Goal: Task Accomplishment & Management: Manage account settings

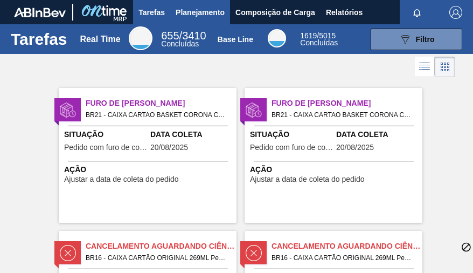
click at [193, 12] on span "Planejamento" at bounding box center [200, 12] width 49 height 13
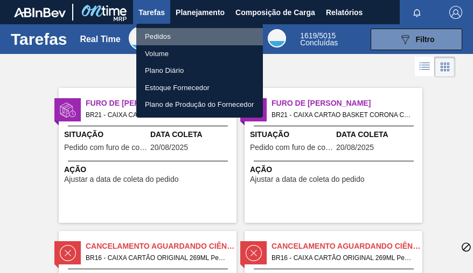
click at [153, 36] on li "Pedidos" at bounding box center [199, 36] width 127 height 17
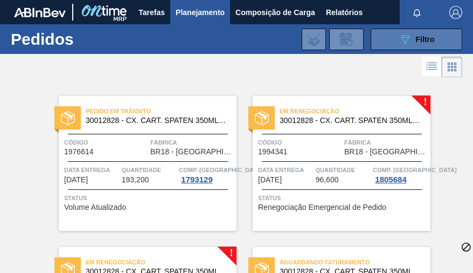
click at [420, 33] on div "089F7B8B-B2A5-4AFE-B5C0-19BA573D28AC Filtro" at bounding box center [417, 39] width 36 height 13
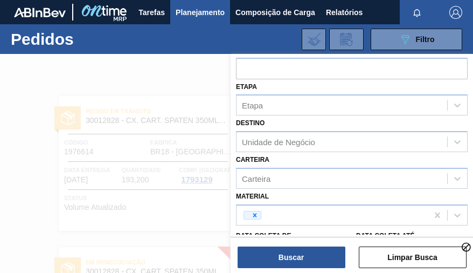
scroll to position [108, 0]
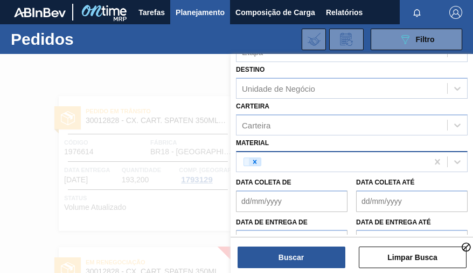
click at [255, 160] on icon at bounding box center [255, 162] width 4 height 4
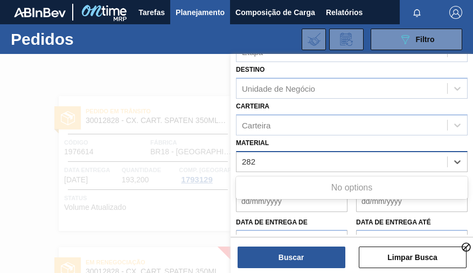
type input "2828"
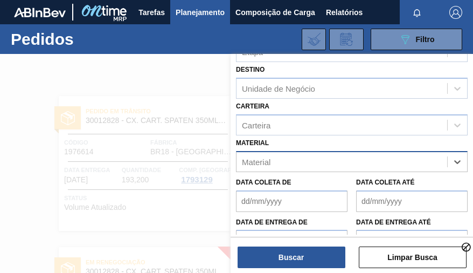
click at [280, 160] on div "Material" at bounding box center [342, 162] width 211 height 16
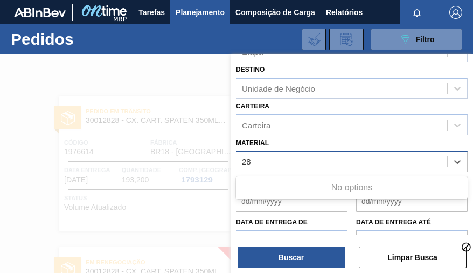
type input "2"
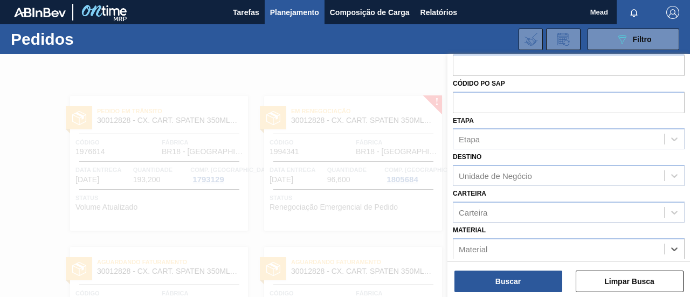
scroll to position [0, 0]
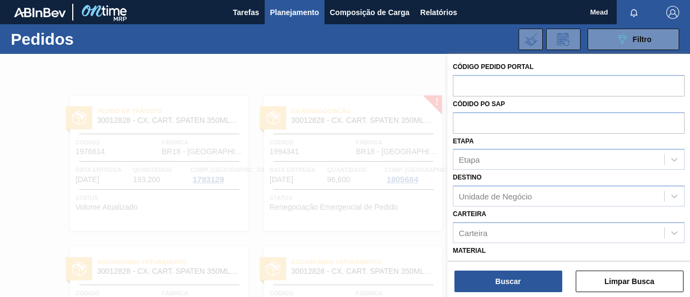
click at [225, 183] on div at bounding box center [345, 202] width 690 height 297
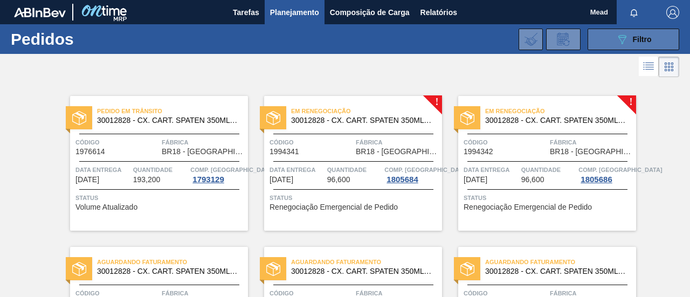
click at [473, 36] on icon "089F7B8B-B2A5-4AFE-B5C0-19BA573D28AC" at bounding box center [622, 39] width 13 height 13
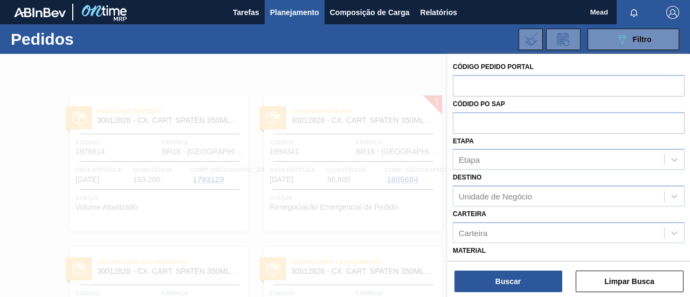
click at [364, 80] on div at bounding box center [345, 202] width 690 height 297
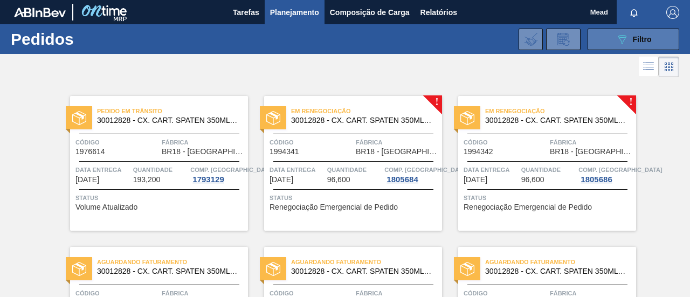
click at [473, 36] on div "089F7B8B-B2A5-4AFE-B5C0-19BA573D28AC Filtro" at bounding box center [634, 39] width 36 height 13
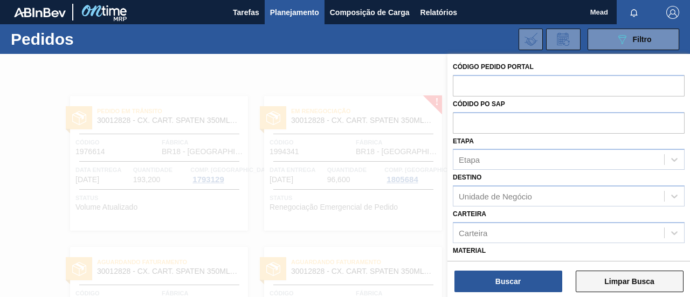
click at [473, 272] on button "Limpar Busca" at bounding box center [630, 282] width 108 height 22
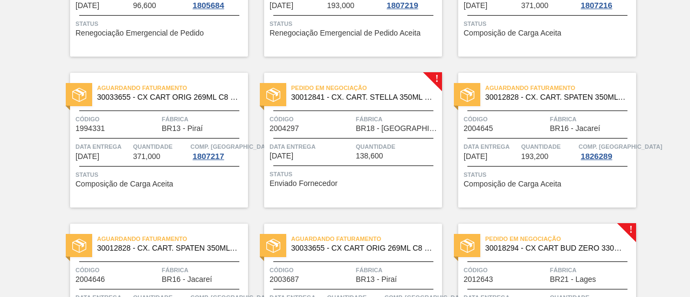
scroll to position [808, 0]
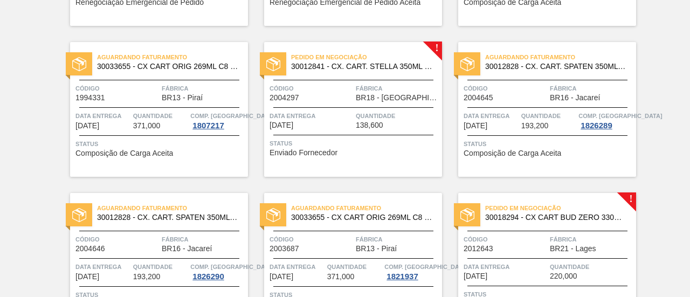
click at [395, 149] on div "Status Enviado Fornecedor" at bounding box center [354, 146] width 170 height 17
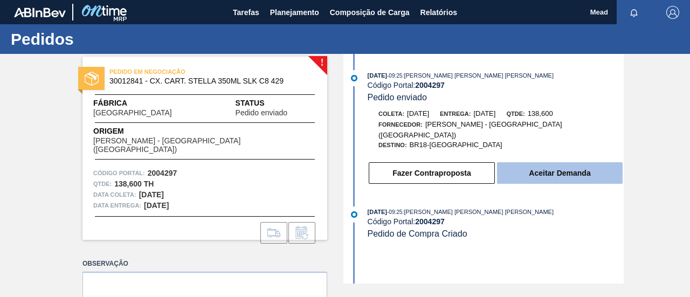
click at [473, 162] on button "Aceitar Demanda" at bounding box center [560, 173] width 126 height 22
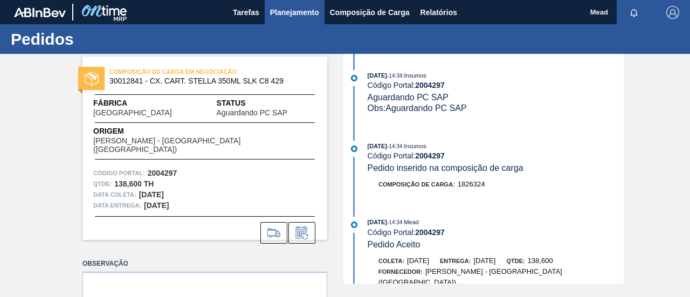
click at [288, 10] on span "Planejamento" at bounding box center [294, 12] width 49 height 13
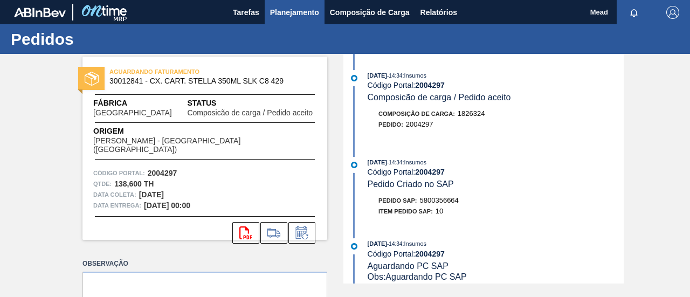
click at [281, 8] on span "Planejamento" at bounding box center [294, 12] width 49 height 13
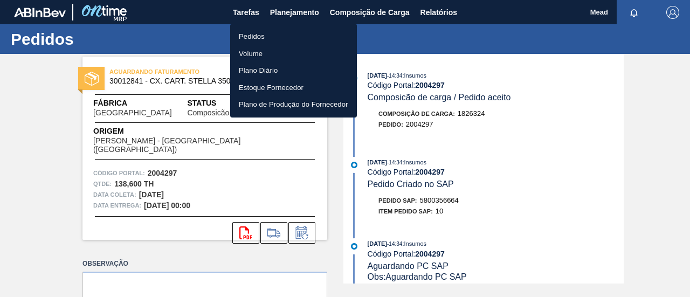
click at [254, 34] on li "Pedidos" at bounding box center [293, 36] width 127 height 17
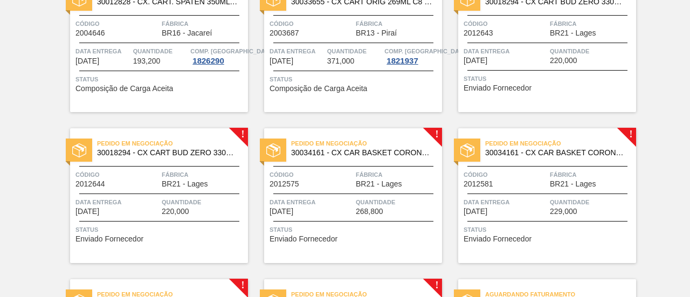
scroll to position [970, 0]
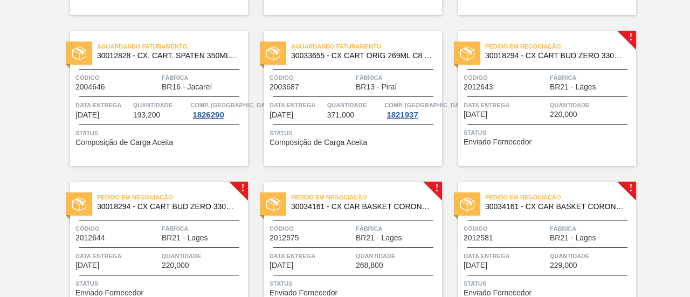
click at [516, 106] on span "Data entrega" at bounding box center [506, 105] width 84 height 11
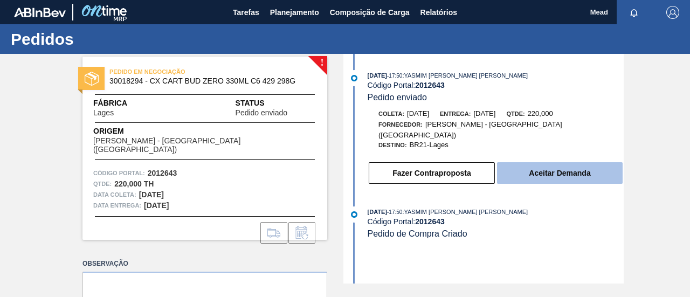
click at [541, 162] on button "Aceitar Demanda" at bounding box center [560, 173] width 126 height 22
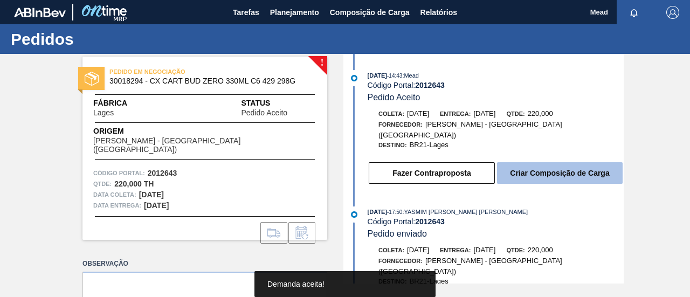
click at [527, 164] on button "Criar Composição de Carga" at bounding box center [560, 173] width 126 height 22
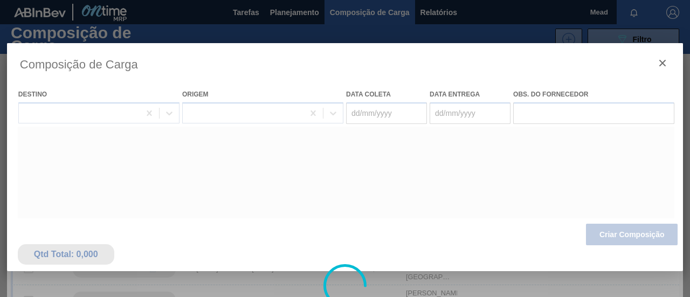
type coleta "16/09/2025"
type entrega "19/09/2025"
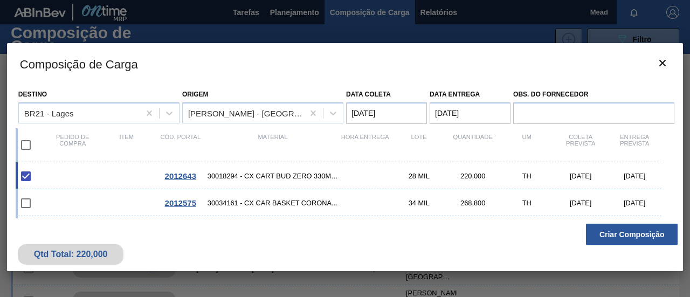
click at [617, 233] on button "Criar Composição" at bounding box center [632, 235] width 92 height 22
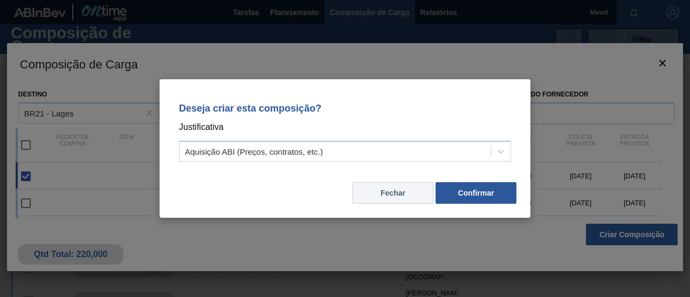
click at [410, 193] on button "Fechar" at bounding box center [392, 193] width 81 height 22
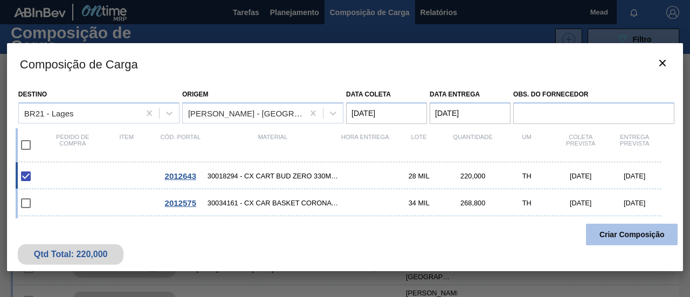
click at [609, 233] on button "Criar Composição" at bounding box center [632, 235] width 92 height 22
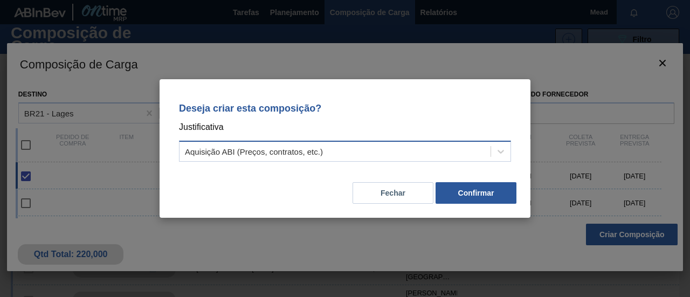
click at [368, 152] on div "Aquisição ABI (Preços, contratos, etc.)" at bounding box center [334, 152] width 311 height 16
drag, startPoint x: 561, startPoint y: 174, endPoint x: 554, endPoint y: 174, distance: 7.0
click at [558, 174] on div "Deseja criar esta composição? Justificativa Select is focused ,type to refine l…" at bounding box center [345, 148] width 690 height 297
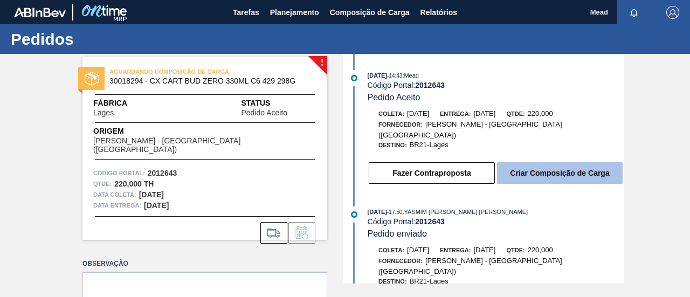
click at [550, 174] on button "Criar Composição de Carga" at bounding box center [560, 173] width 126 height 22
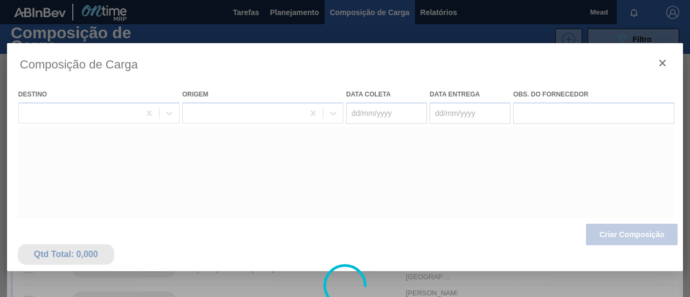
type coleta "[DATE]"
type entrega "[DATE]"
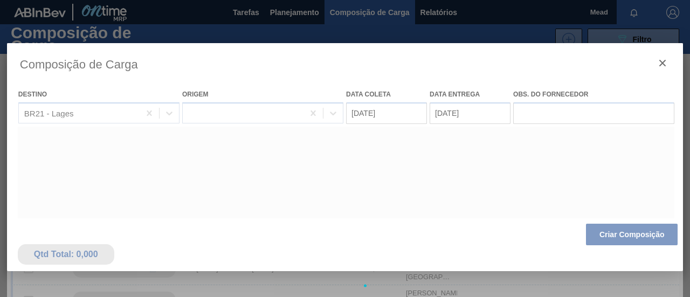
click at [167, 103] on div at bounding box center [345, 285] width 676 height 485
click at [211, 59] on div at bounding box center [345, 285] width 676 height 485
drag, startPoint x: 339, startPoint y: 89, endPoint x: 157, endPoint y: 16, distance: 195.9
click at [323, 84] on div at bounding box center [345, 285] width 676 height 485
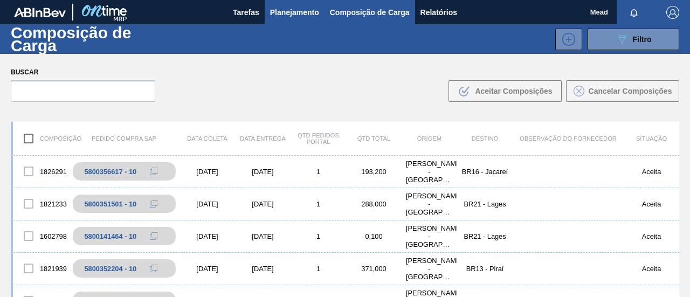
click at [301, 11] on span "Planejamento" at bounding box center [294, 12] width 49 height 13
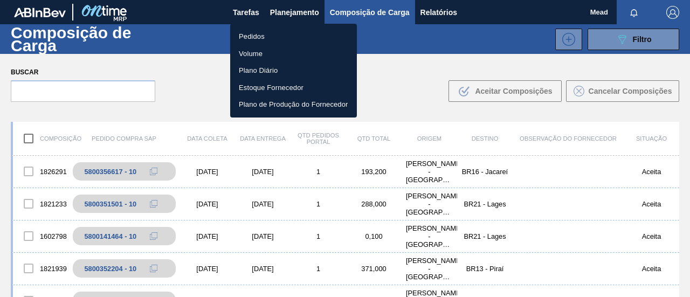
click at [259, 34] on li "Pedidos" at bounding box center [293, 36] width 127 height 17
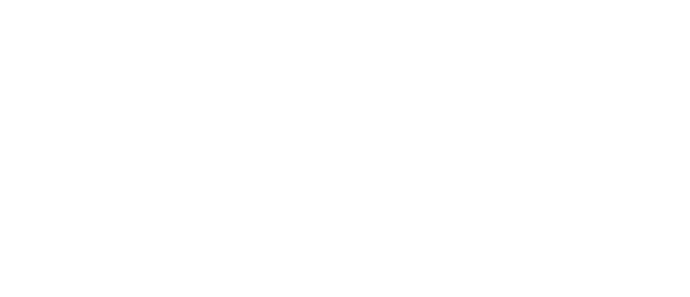
drag, startPoint x: 0, startPoint y: 0, endPoint x: 186, endPoint y: 49, distance: 192.7
click at [186, 0] on html at bounding box center [345, 0] width 690 height 0
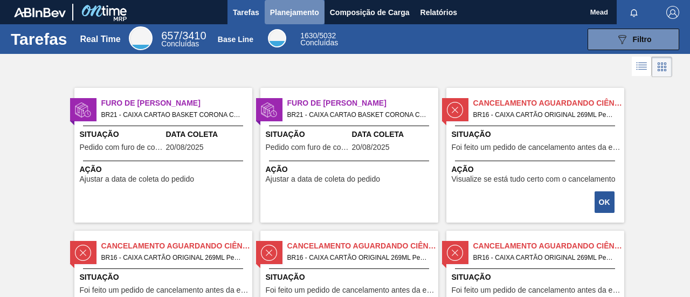
click at [301, 14] on span "Planejamento" at bounding box center [294, 12] width 49 height 13
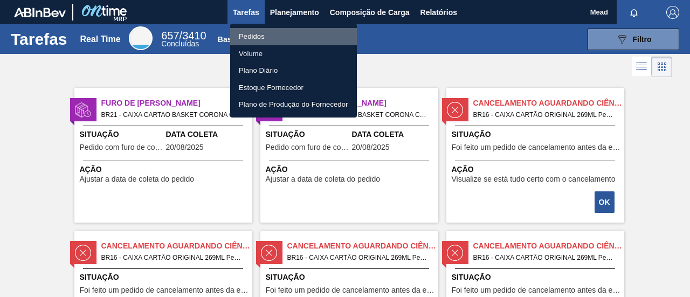
click at [257, 35] on li "Pedidos" at bounding box center [293, 36] width 127 height 17
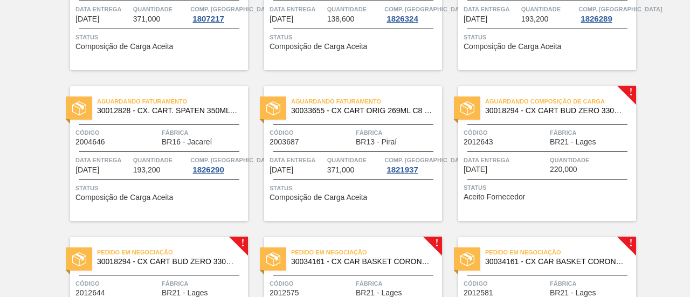
scroll to position [916, 0]
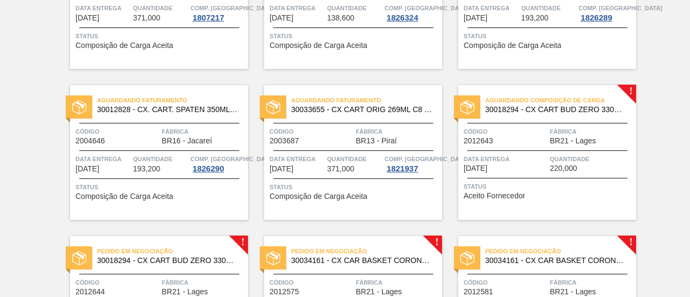
click at [545, 148] on div "Aguardando Composição de Carga 30018294 - CX CART BUD ZERO 330ML C6 429 298G Có…" at bounding box center [547, 152] width 178 height 135
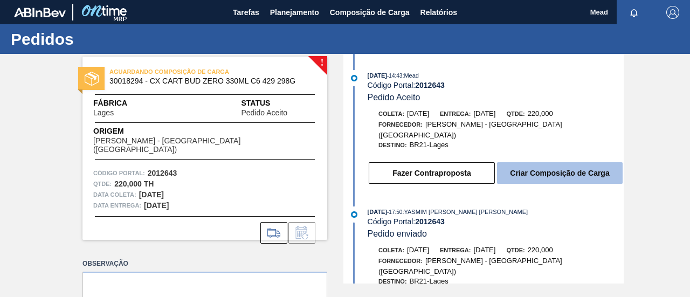
click at [509, 162] on button "Criar Composição de Carga" at bounding box center [560, 173] width 126 height 22
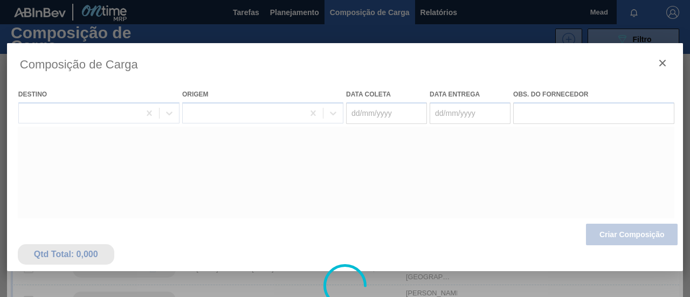
type coleta "[DATE]"
type entrega "[DATE]"
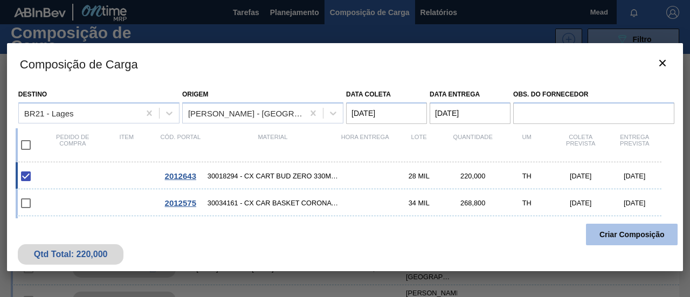
click at [631, 233] on button "Criar Composição" at bounding box center [632, 235] width 92 height 22
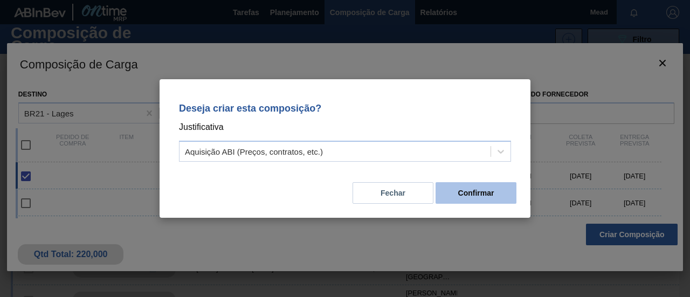
click at [488, 189] on button "Confirmar" at bounding box center [475, 193] width 81 height 22
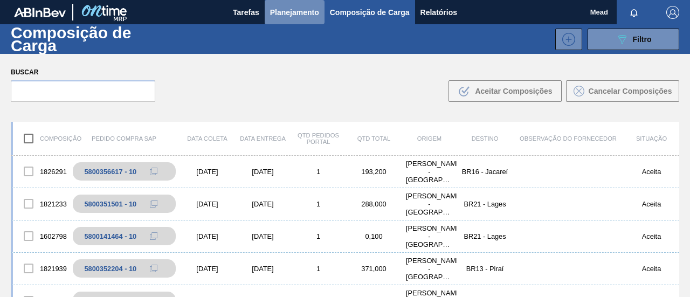
click at [288, 13] on span "Planejamento" at bounding box center [294, 12] width 49 height 13
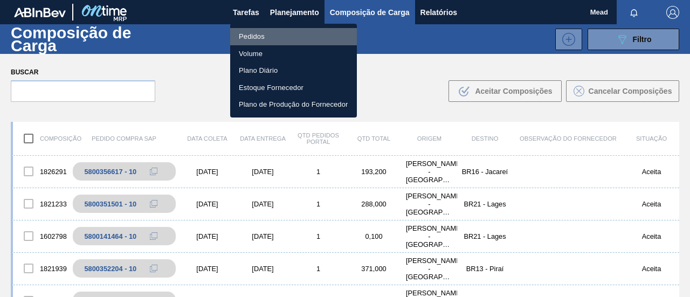
click at [260, 36] on li "Pedidos" at bounding box center [293, 36] width 127 height 17
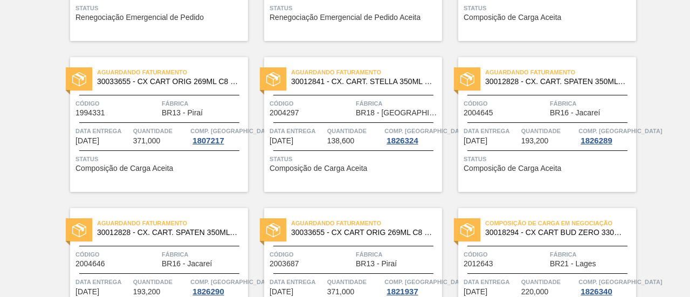
scroll to position [916, 0]
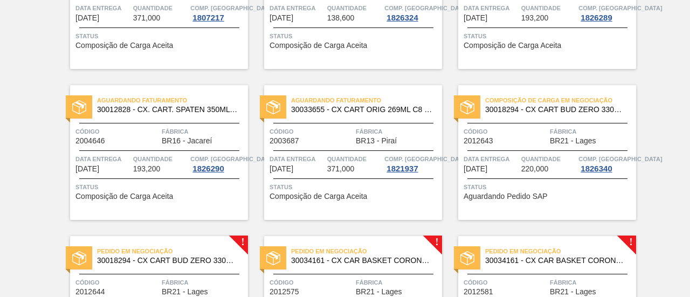
click at [539, 156] on span "Quantidade" at bounding box center [548, 159] width 55 height 11
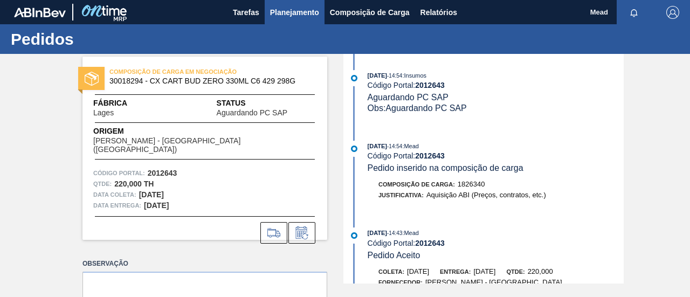
click at [291, 16] on span "Planejamento" at bounding box center [294, 12] width 49 height 13
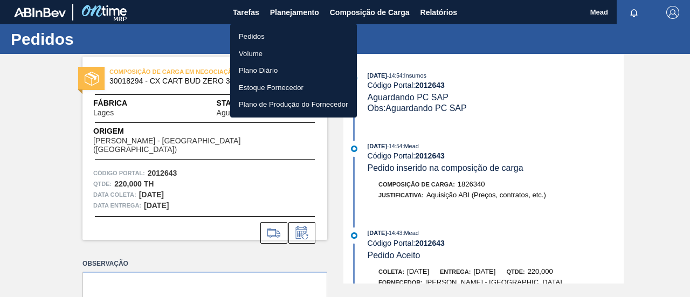
click at [258, 37] on li "Pedidos" at bounding box center [293, 36] width 127 height 17
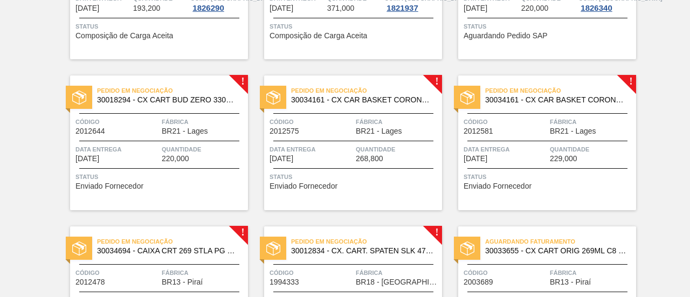
scroll to position [1132, 0]
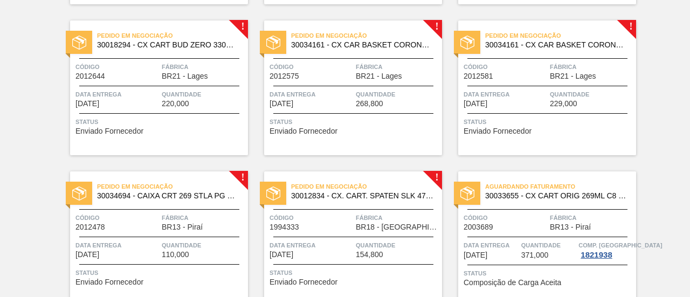
click at [185, 93] on span "Quantidade" at bounding box center [204, 94] width 84 height 11
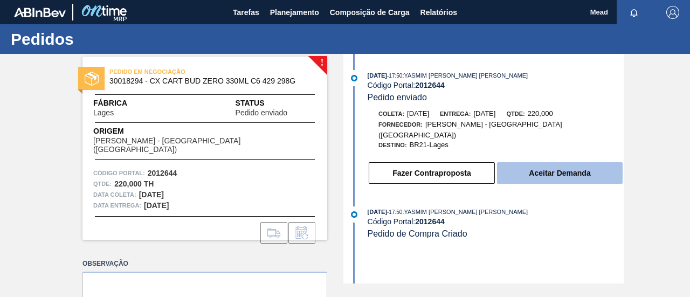
click at [535, 165] on button "Aceitar Demanda" at bounding box center [560, 173] width 126 height 22
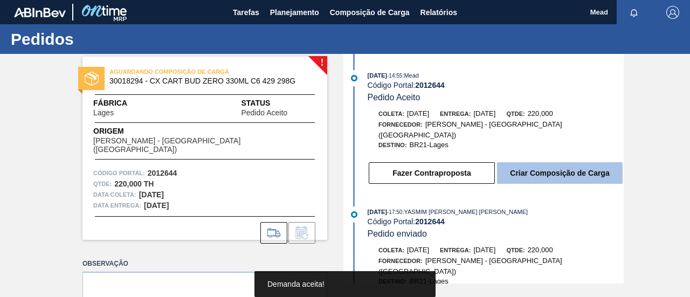
click at [555, 165] on button "Criar Composição de Carga" at bounding box center [560, 173] width 126 height 22
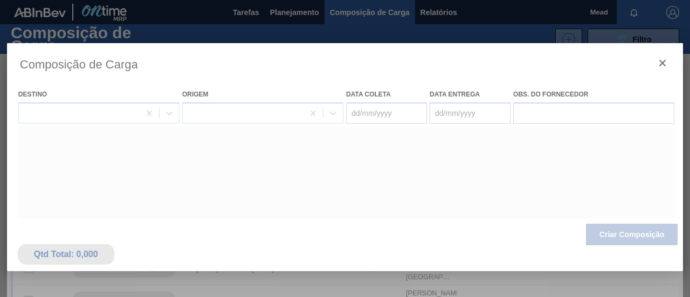
type coleta "[DATE]"
type entrega "[DATE]"
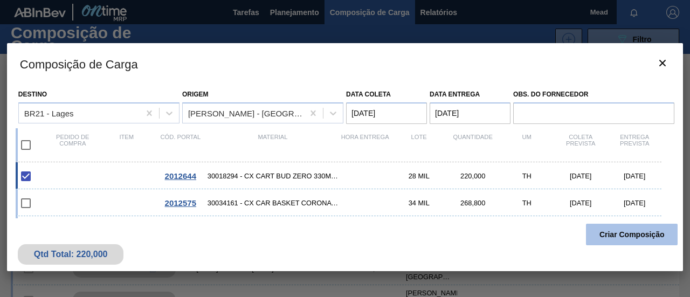
click at [616, 233] on button "Criar Composição" at bounding box center [632, 235] width 92 height 22
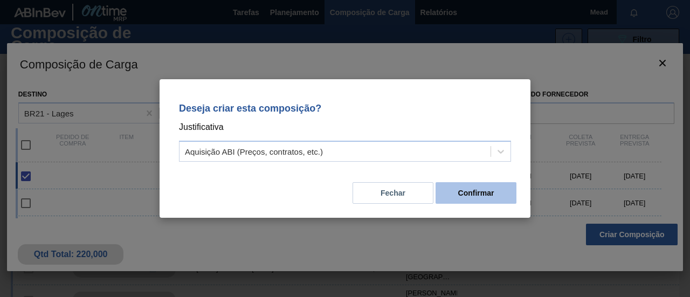
click at [487, 194] on button "Confirmar" at bounding box center [475, 193] width 81 height 22
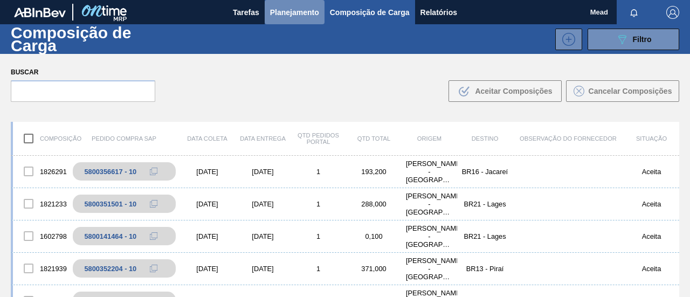
click at [286, 12] on span "Planejamento" at bounding box center [294, 12] width 49 height 13
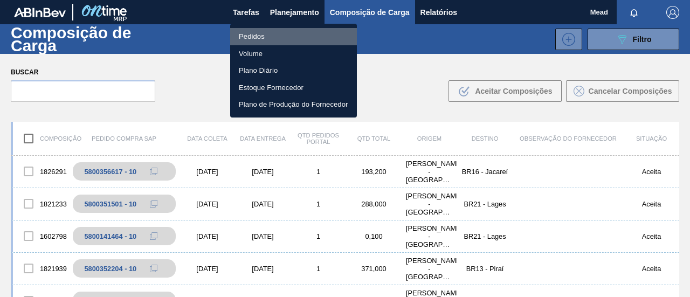
click at [254, 38] on li "Pedidos" at bounding box center [293, 36] width 127 height 17
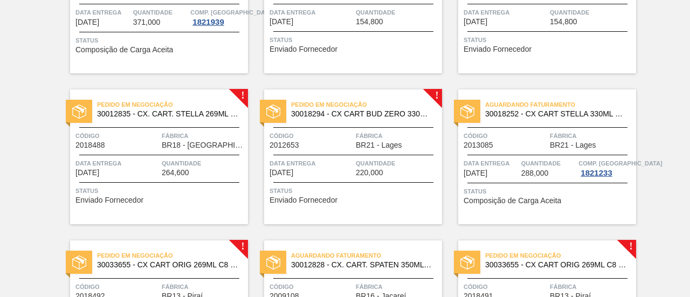
scroll to position [1509, 0]
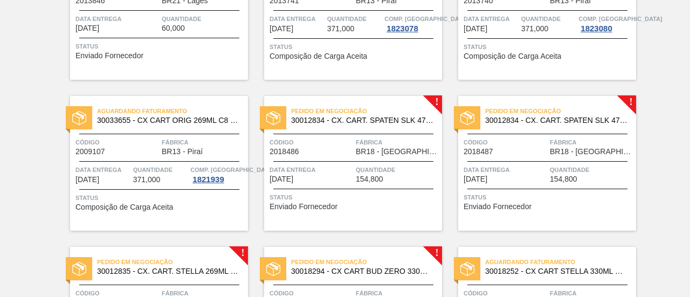
click at [364, 156] on div "Pedido em Negociação 30012834 - CX. CART. SPATEN SLK 473ML C12 429 Código 20184…" at bounding box center [353, 163] width 178 height 135
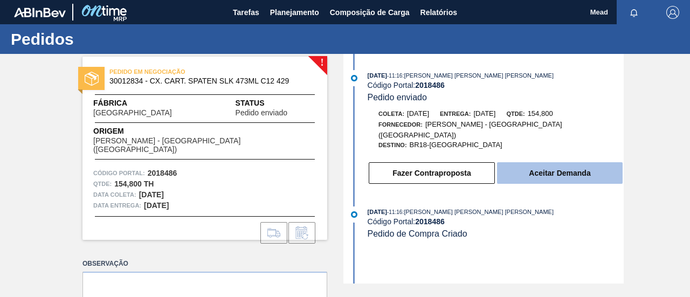
click at [549, 164] on button "Aceitar Demanda" at bounding box center [560, 173] width 126 height 22
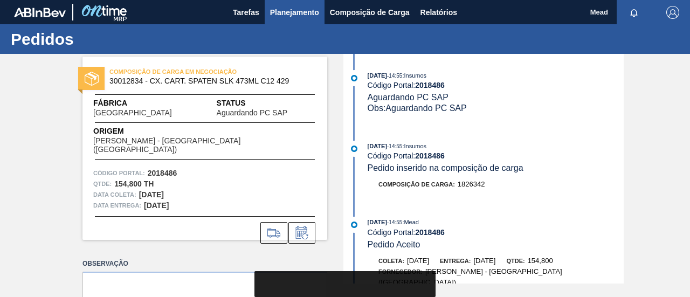
click at [294, 16] on span "Planejamento" at bounding box center [294, 12] width 49 height 13
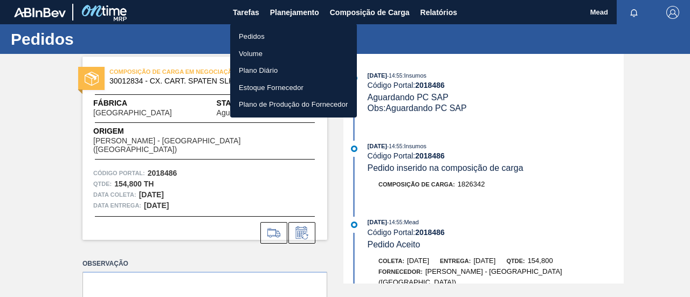
click at [253, 36] on li "Pedidos" at bounding box center [293, 36] width 127 height 17
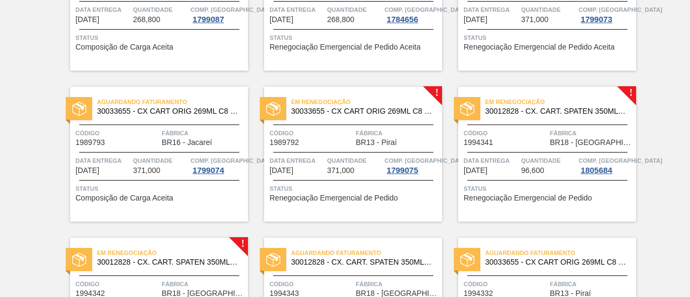
scroll to position [539, 0]
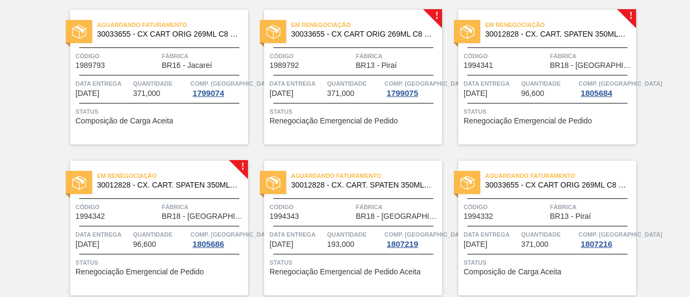
click at [346, 91] on span "371,000" at bounding box center [340, 93] width 27 height 8
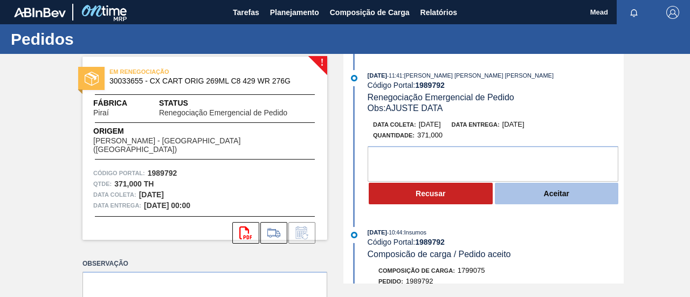
click at [539, 187] on button "Aceitar" at bounding box center [557, 194] width 124 height 22
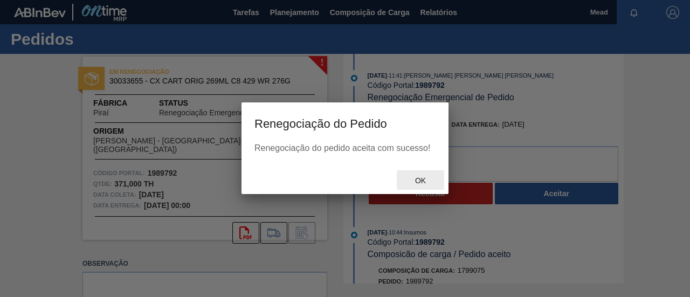
click at [415, 182] on span "Ok" at bounding box center [420, 180] width 28 height 9
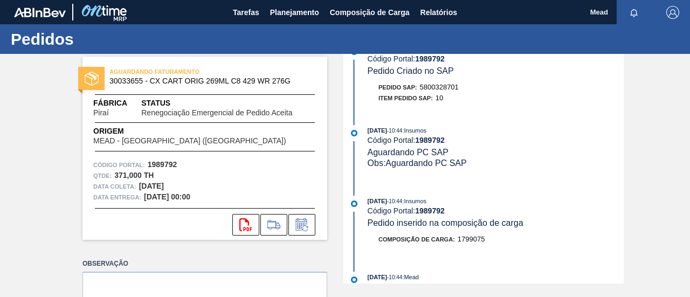
scroll to position [431, 0]
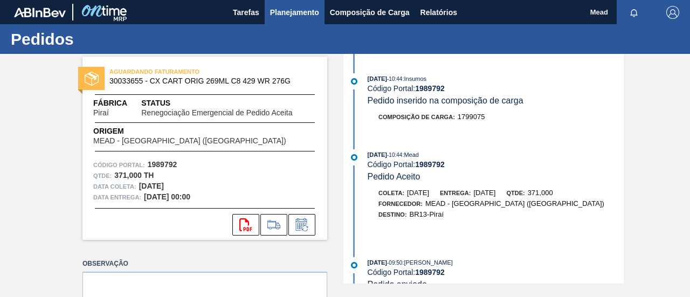
click at [291, 11] on span "Planejamento" at bounding box center [294, 12] width 49 height 13
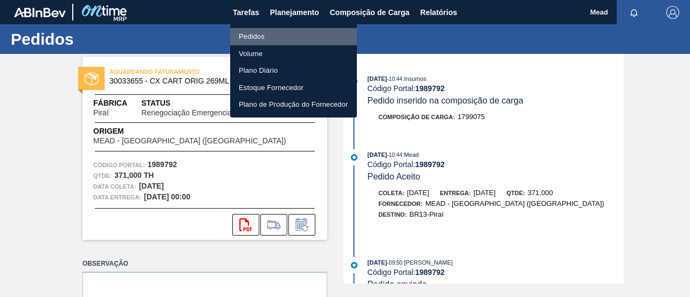
click at [253, 37] on li "Pedidos" at bounding box center [293, 36] width 127 height 17
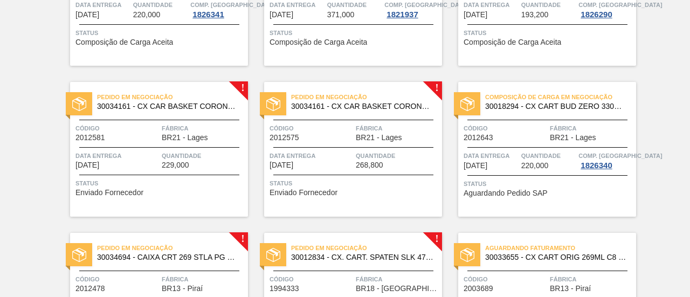
scroll to position [1078, 0]
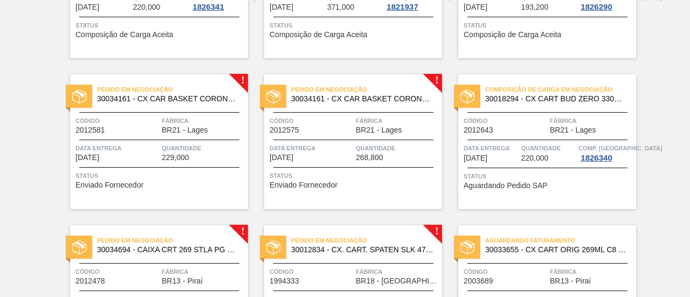
click at [119, 142] on div "Pedido em Negociação 30034161 - CX CAR BASKET CORONA CERO 330ML C6 NIV24 Código…" at bounding box center [159, 141] width 178 height 135
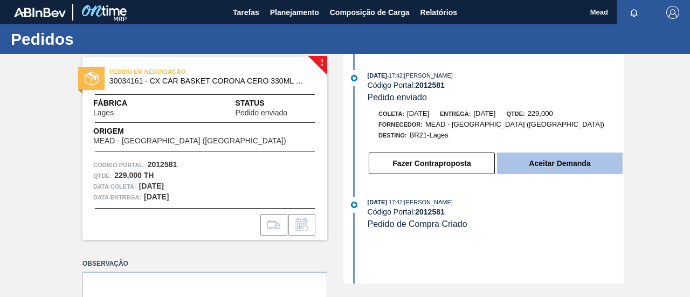
click at [547, 166] on button "Aceitar Demanda" at bounding box center [560, 164] width 126 height 22
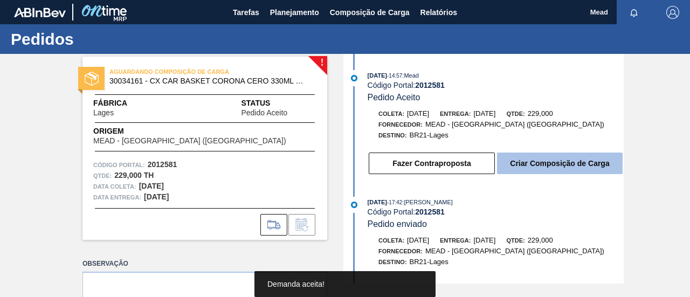
click at [554, 169] on button "Criar Composição de Carga" at bounding box center [560, 164] width 126 height 22
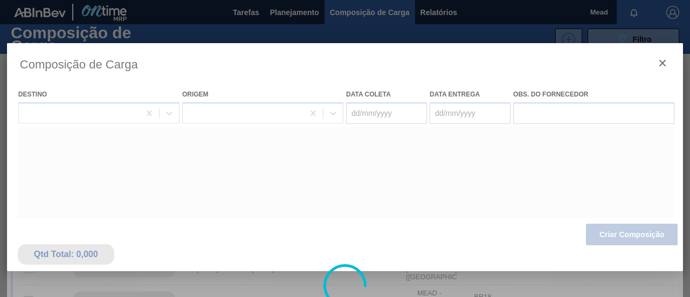
type coleta "[DATE]"
type entrega "[DATE]"
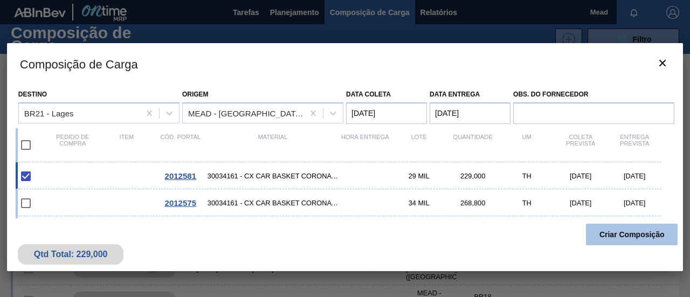
click at [607, 227] on button "Criar Composição" at bounding box center [632, 235] width 92 height 22
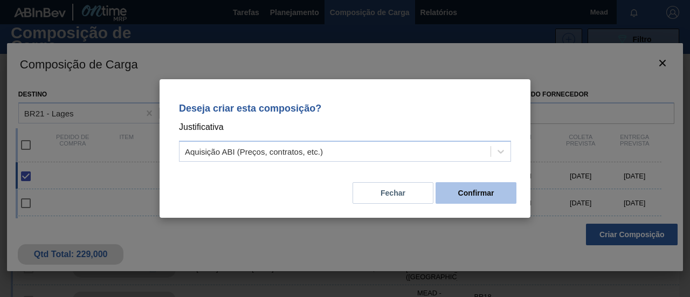
click at [493, 191] on button "Confirmar" at bounding box center [475, 193] width 81 height 22
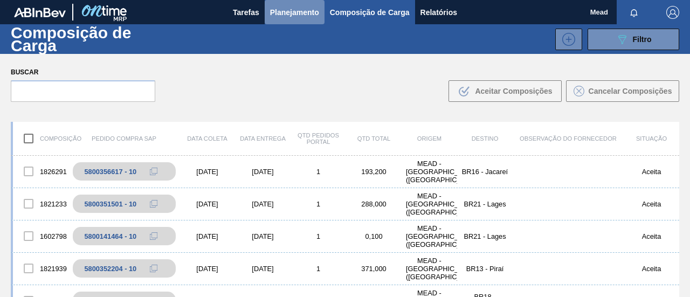
click at [279, 13] on span "Planejamento" at bounding box center [294, 12] width 49 height 13
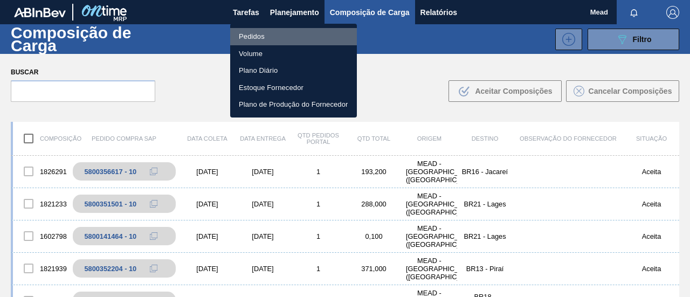
click at [255, 35] on li "Pedidos" at bounding box center [293, 36] width 127 height 17
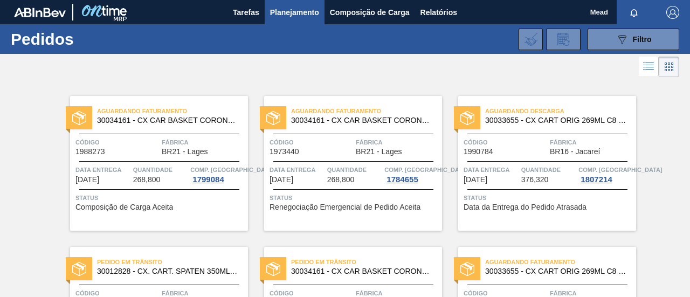
drag, startPoint x: 656, startPoint y: 125, endPoint x: 662, endPoint y: 123, distance: 6.0
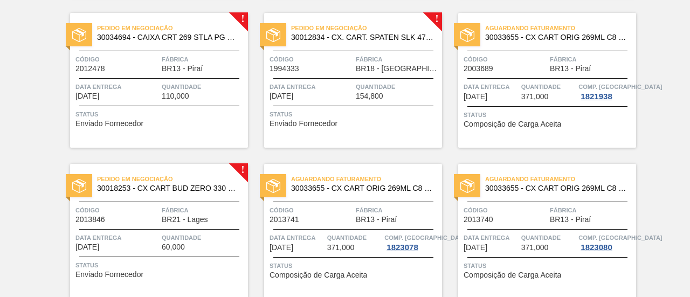
scroll to position [1294, 0]
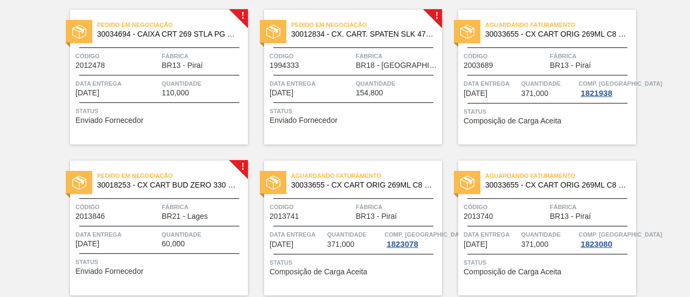
click at [160, 64] on div "Código 2012478 Fábrica BR13 - Piraí" at bounding box center [159, 60] width 178 height 19
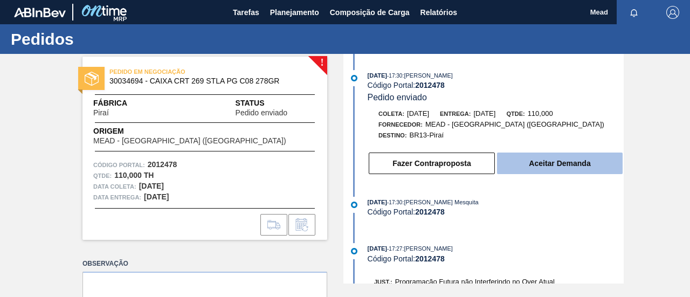
click at [542, 162] on button "Aceitar Demanda" at bounding box center [560, 164] width 126 height 22
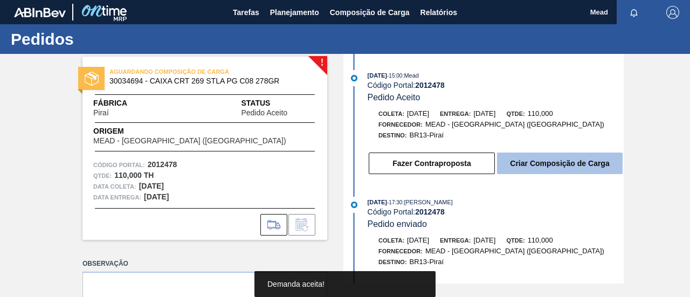
click at [534, 157] on button "Criar Composição de Carga" at bounding box center [560, 164] width 126 height 22
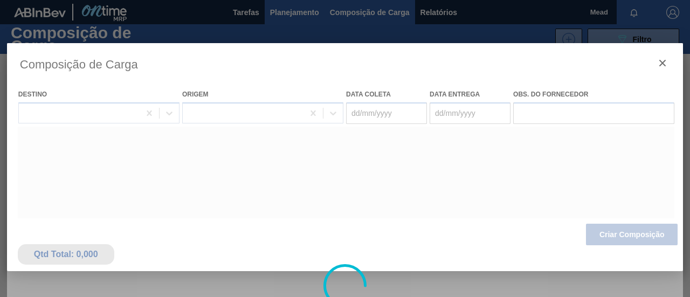
type coleta "[DATE]"
type entrega "[DATE]"
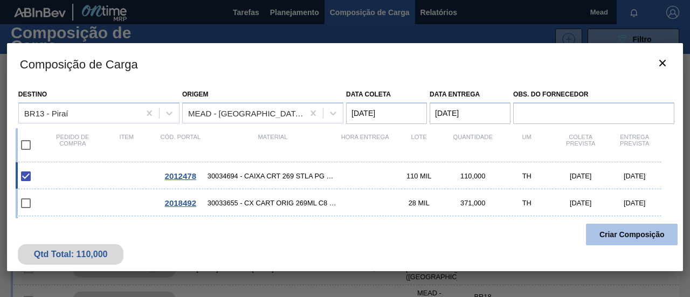
click at [639, 233] on button "Criar Composição" at bounding box center [632, 235] width 92 height 22
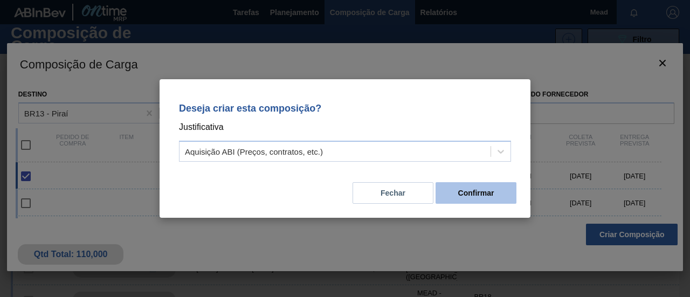
click at [476, 190] on button "Confirmar" at bounding box center [475, 193] width 81 height 22
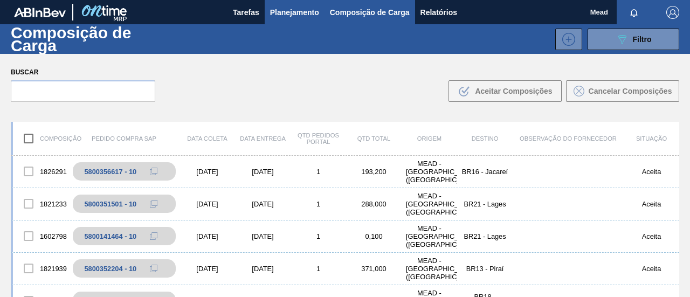
click at [277, 13] on span "Planejamento" at bounding box center [294, 12] width 49 height 13
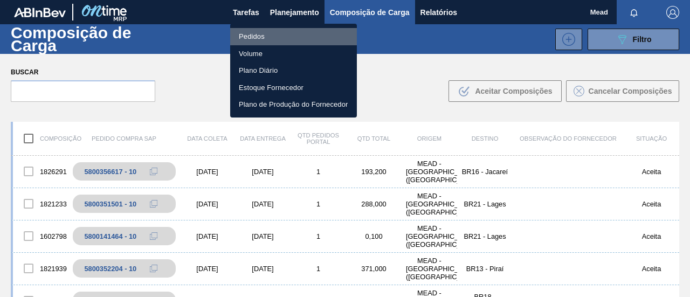
click at [247, 37] on li "Pedidos" at bounding box center [293, 36] width 127 height 17
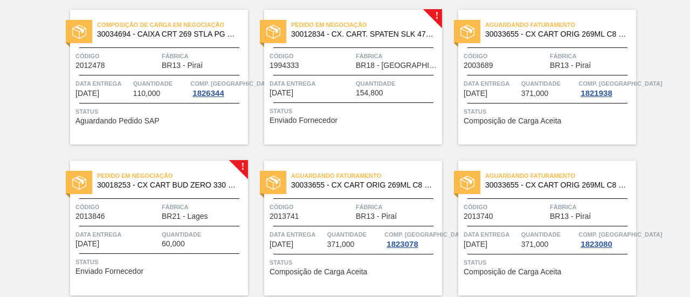
scroll to position [1078, 0]
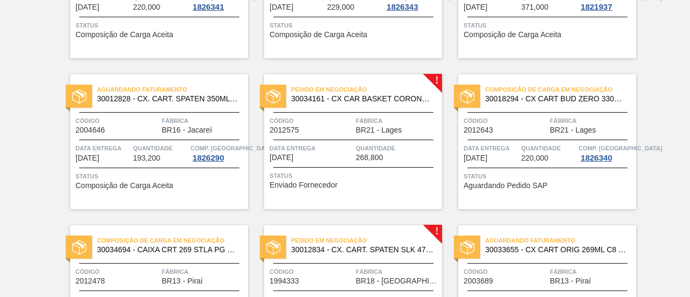
click at [319, 146] on span "Data entrega" at bounding box center [311, 148] width 84 height 11
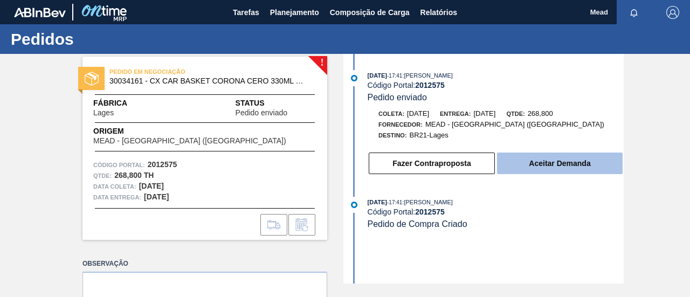
click at [603, 164] on button "Aceitar Demanda" at bounding box center [560, 164] width 126 height 22
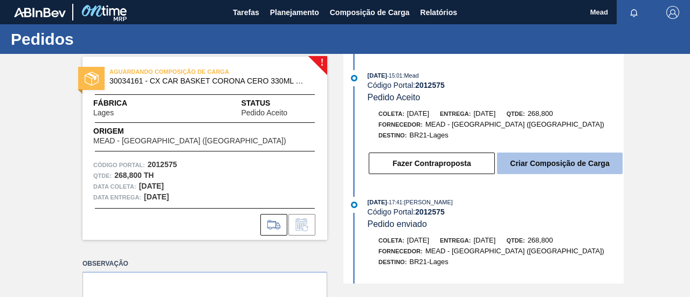
click at [533, 162] on button "Criar Composição de Carga" at bounding box center [560, 164] width 126 height 22
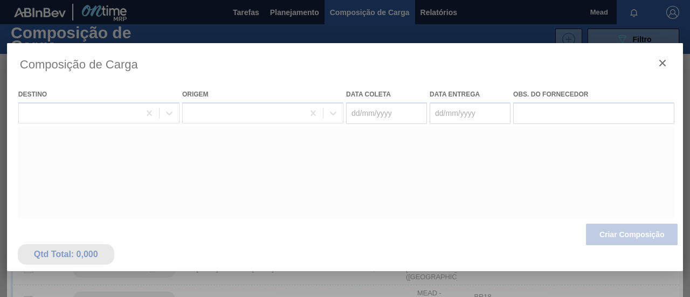
type coleta "[DATE]"
type entrega "[DATE]"
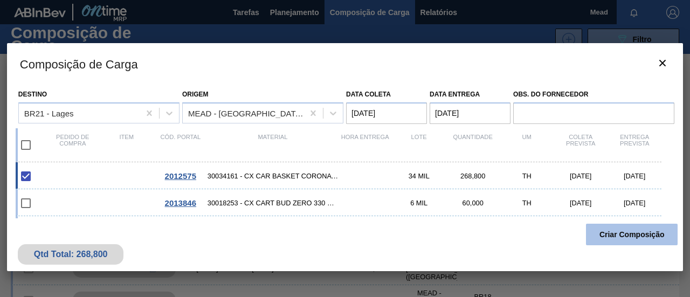
click at [631, 228] on button "Criar Composição" at bounding box center [632, 235] width 92 height 22
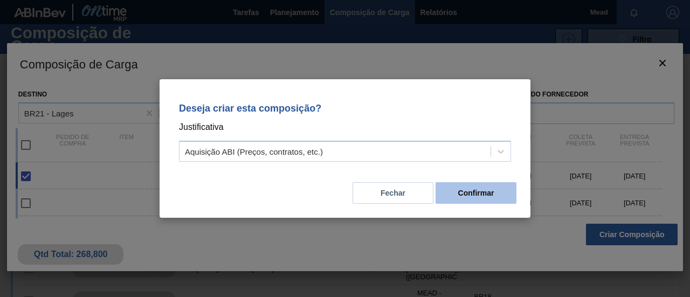
click at [453, 191] on button "Confirmar" at bounding box center [475, 193] width 81 height 22
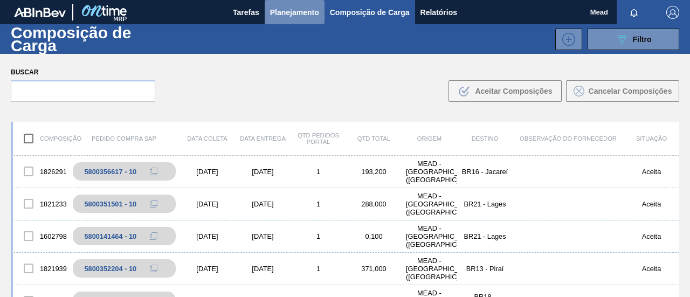
click at [296, 11] on span "Planejamento" at bounding box center [294, 12] width 49 height 13
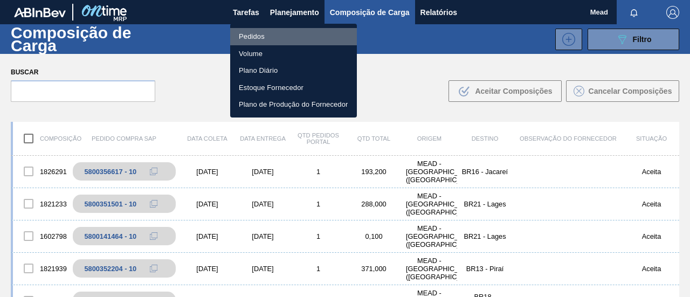
click at [251, 39] on li "Pedidos" at bounding box center [293, 36] width 127 height 17
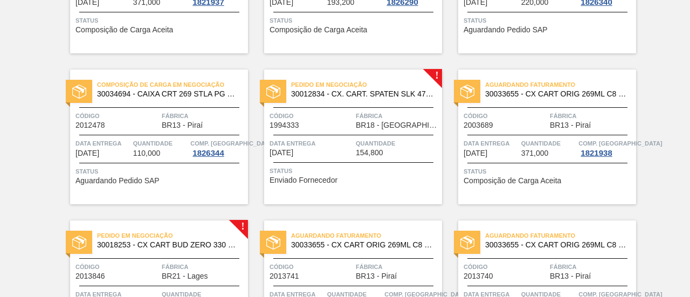
scroll to position [1186, 0]
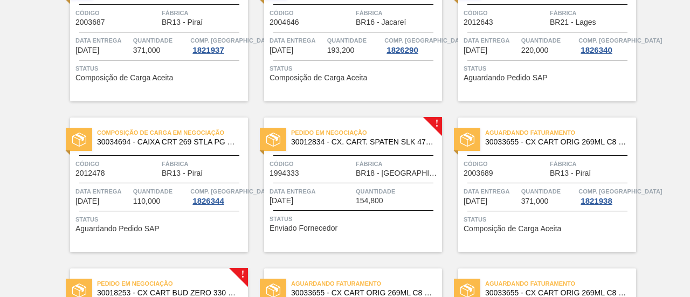
click at [534, 62] on div "Composição de Carga em Negociação 30018294 - CX CART BUD ZERO 330ML C6 429 298G…" at bounding box center [547, 34] width 178 height 135
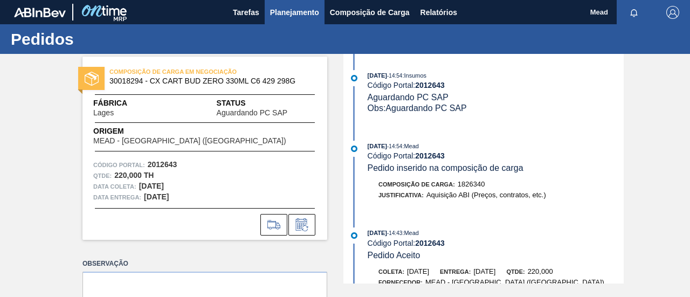
click at [285, 15] on span "Planejamento" at bounding box center [294, 12] width 49 height 13
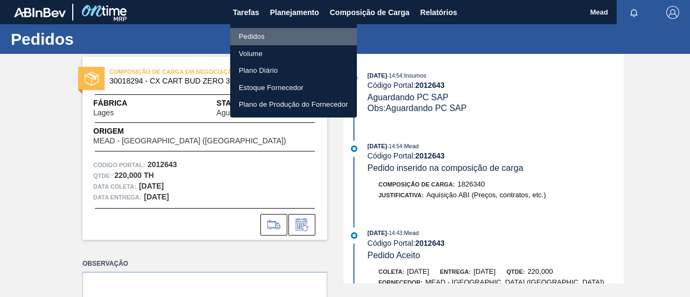
click at [250, 36] on li "Pedidos" at bounding box center [293, 36] width 127 height 17
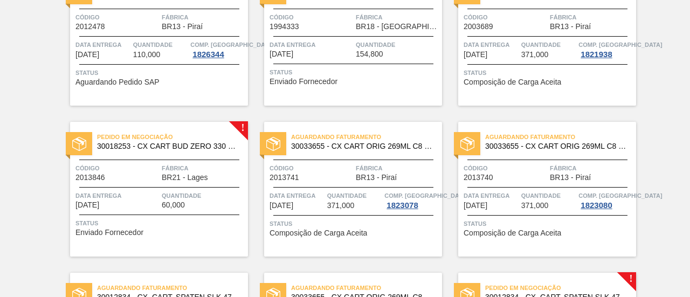
scroll to position [1294, 0]
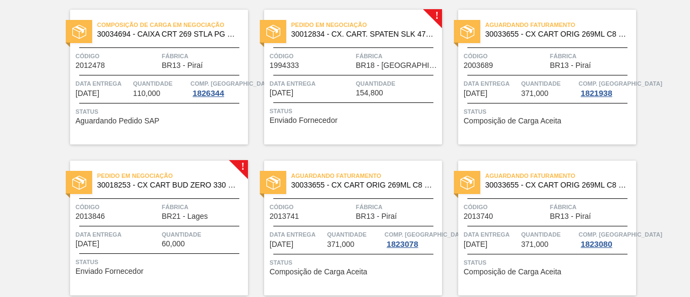
click at [373, 83] on span "Quantidade" at bounding box center [398, 83] width 84 height 11
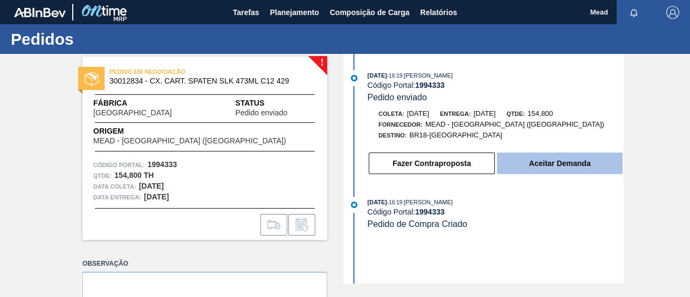
click at [561, 171] on button "Aceitar Demanda" at bounding box center [560, 164] width 126 height 22
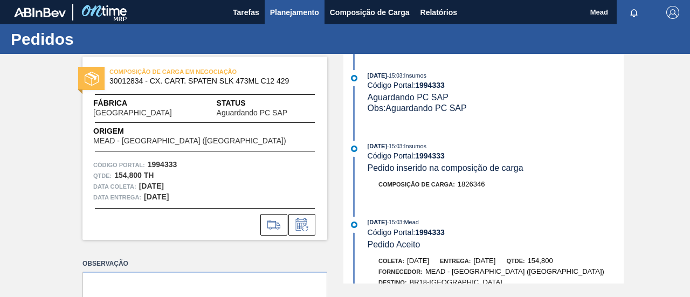
click at [289, 9] on span "Planejamento" at bounding box center [294, 12] width 49 height 13
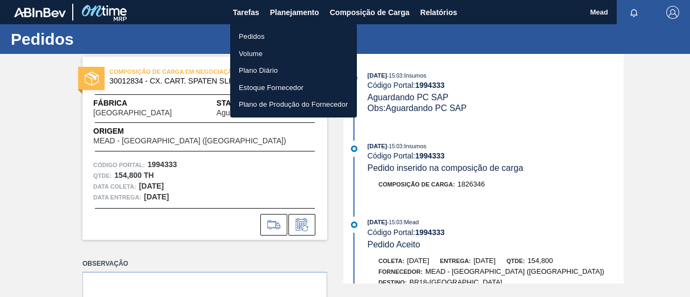
click at [253, 36] on li "Pedidos" at bounding box center [293, 36] width 127 height 17
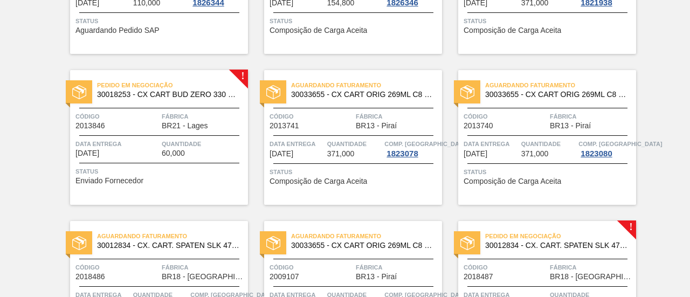
scroll to position [1401, 0]
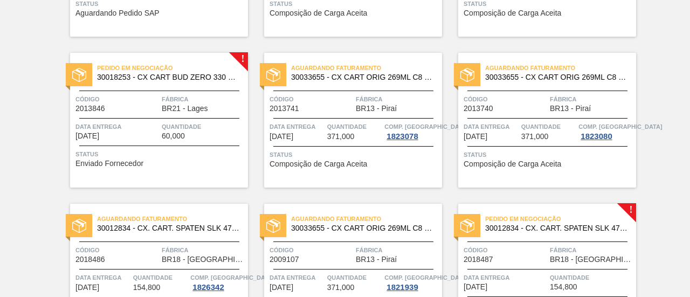
click at [153, 126] on span "Data entrega" at bounding box center [117, 126] width 84 height 11
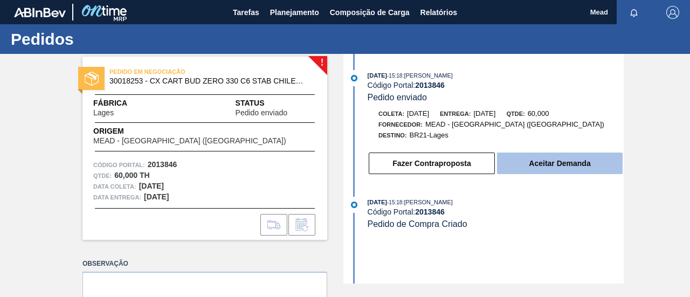
click at [528, 164] on button "Aceitar Demanda" at bounding box center [560, 164] width 126 height 22
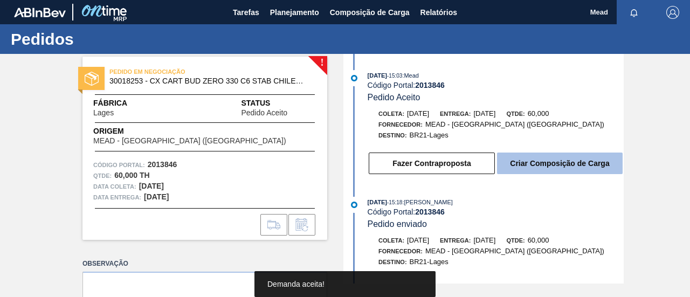
click at [542, 168] on button "Criar Composição de Carga" at bounding box center [560, 164] width 126 height 22
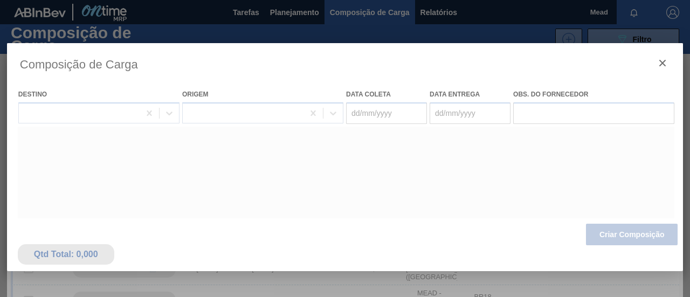
type coleta "[DATE]"
type entrega "[DATE]"
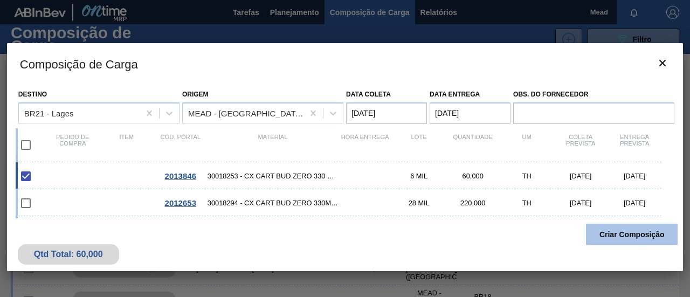
click at [631, 230] on button "Criar Composição" at bounding box center [632, 235] width 92 height 22
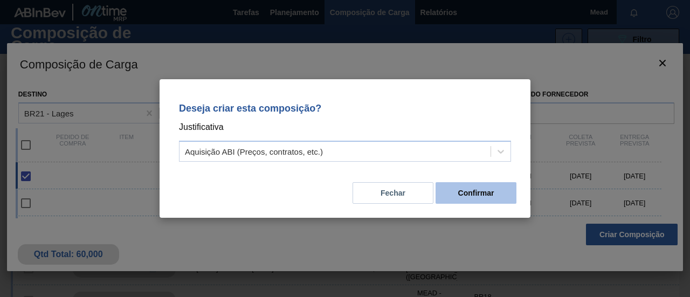
click at [462, 185] on button "Confirmar" at bounding box center [475, 193] width 81 height 22
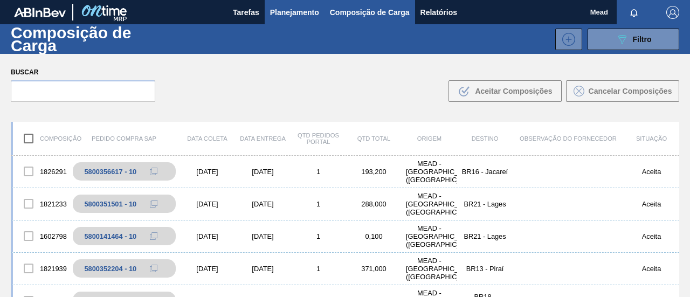
click at [282, 16] on span "Planejamento" at bounding box center [294, 12] width 49 height 13
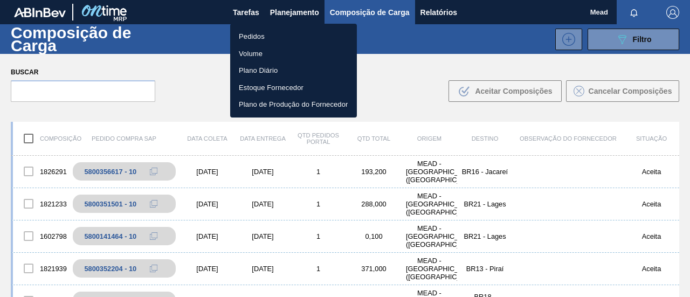
click at [386, 78] on div at bounding box center [345, 148] width 690 height 297
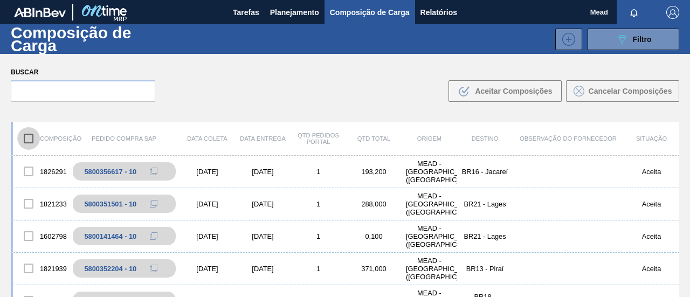
click at [23, 136] on input "checkbox" at bounding box center [28, 138] width 23 height 23
click at [30, 171] on div at bounding box center [28, 171] width 23 height 23
click at [28, 171] on div at bounding box center [28, 171] width 23 height 23
click at [29, 141] on input "checkbox" at bounding box center [28, 138] width 23 height 23
checkbox input "false"
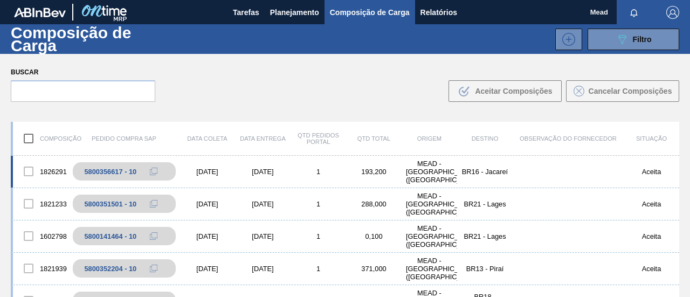
click at [27, 173] on div at bounding box center [28, 171] width 23 height 23
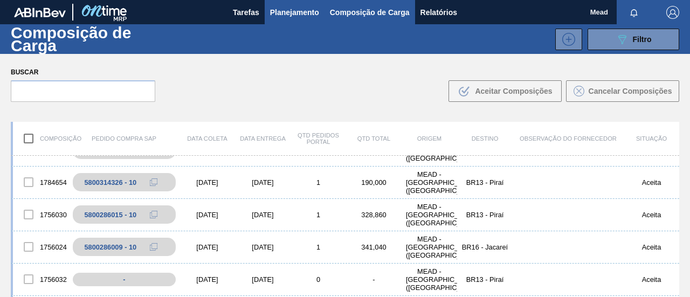
click at [280, 10] on span "Planejamento" at bounding box center [294, 12] width 49 height 13
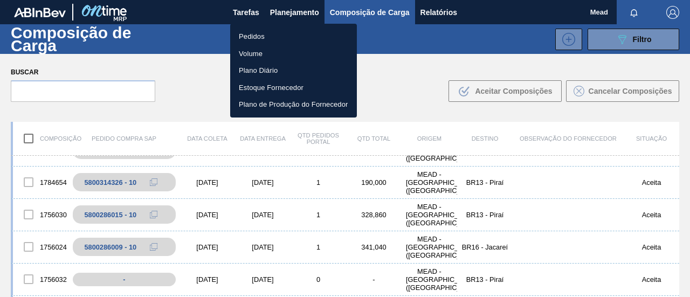
click at [294, 11] on div at bounding box center [345, 148] width 690 height 297
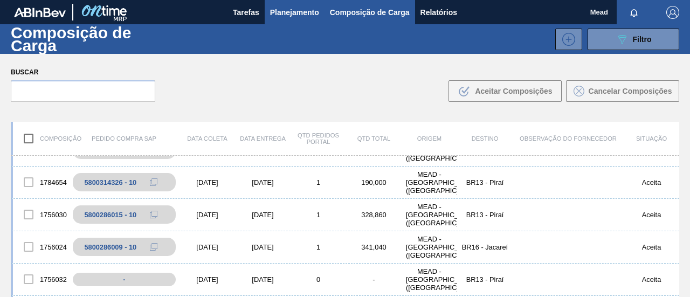
click at [293, 10] on span "Planejamento" at bounding box center [294, 12] width 49 height 13
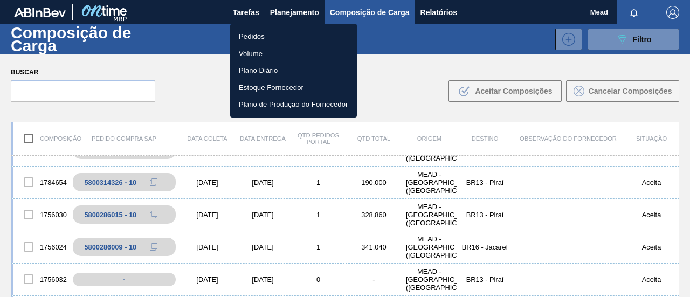
click at [254, 37] on li "Pedidos" at bounding box center [293, 36] width 127 height 17
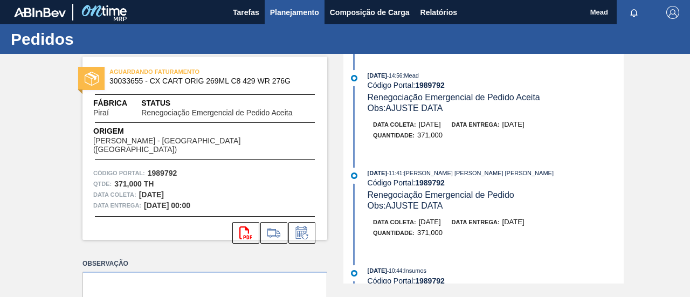
click at [303, 6] on span "Planejamento" at bounding box center [294, 12] width 49 height 13
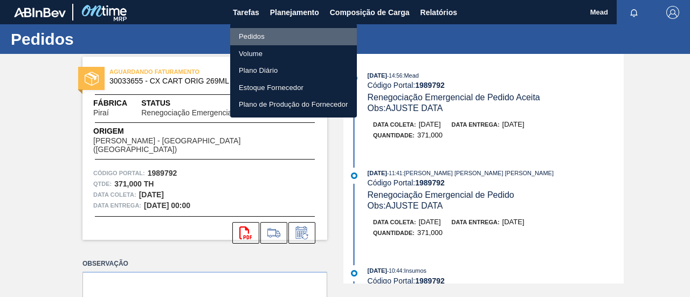
click at [251, 32] on li "Pedidos" at bounding box center [293, 36] width 127 height 17
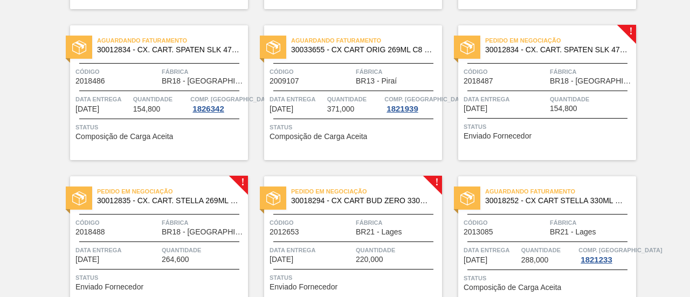
scroll to position [1617, 0]
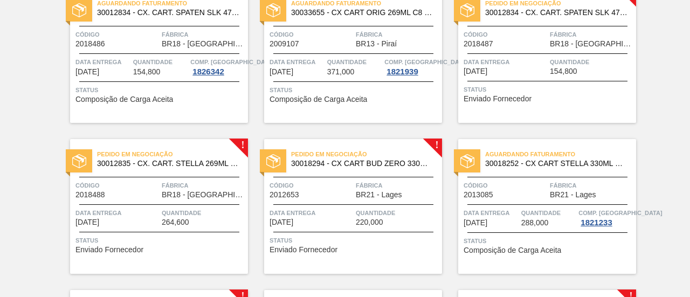
click at [528, 91] on span "Status" at bounding box center [549, 89] width 170 height 11
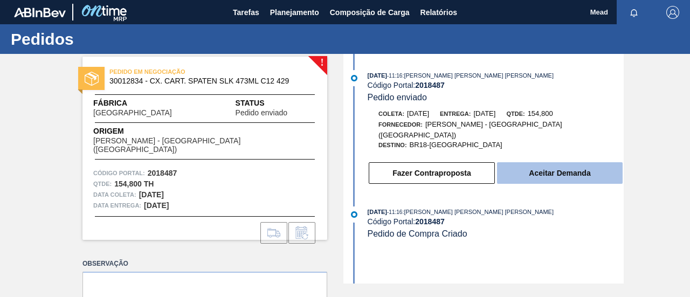
click at [547, 163] on button "Aceitar Demanda" at bounding box center [560, 173] width 126 height 22
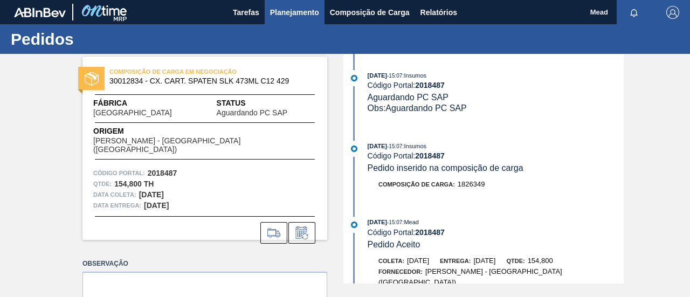
click at [288, 13] on span "Planejamento" at bounding box center [294, 12] width 49 height 13
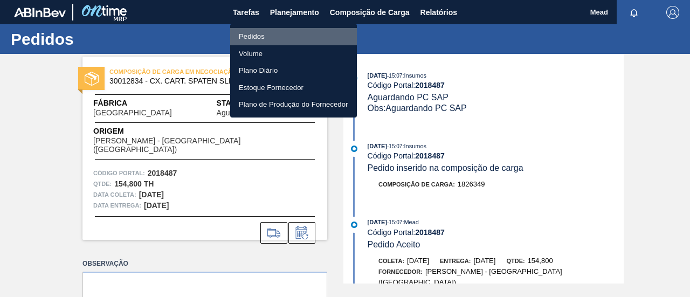
click at [259, 32] on li "Pedidos" at bounding box center [293, 36] width 127 height 17
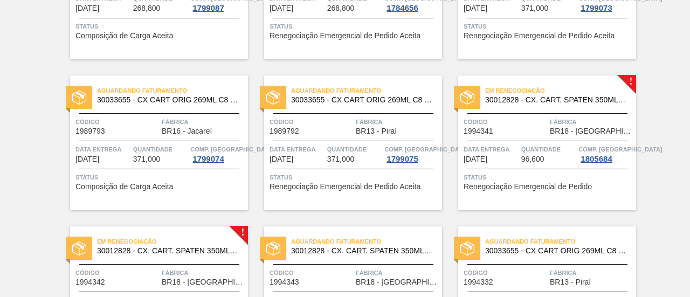
scroll to position [485, 0]
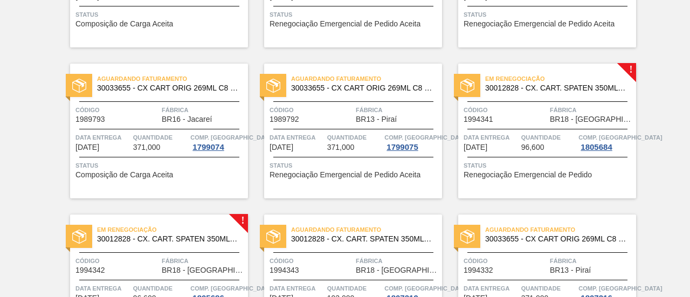
click at [527, 145] on span "96,600" at bounding box center [532, 147] width 23 height 8
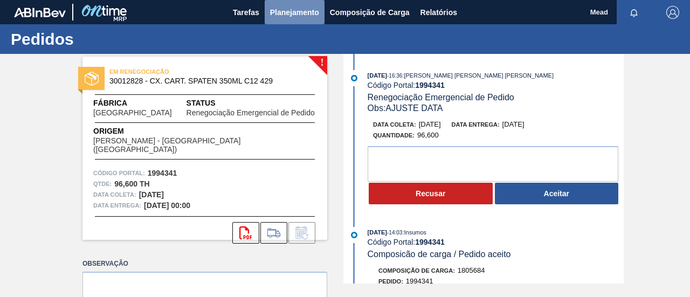
click at [273, 10] on span "Planejamento" at bounding box center [294, 12] width 49 height 13
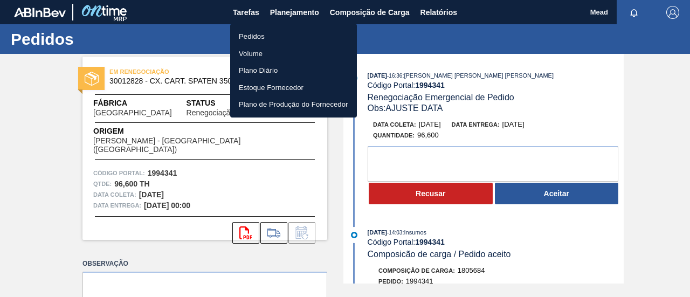
click at [250, 26] on ul "Pedidos Volume Plano Diário Estoque Fornecedor Plano de Produção do Fornecedor" at bounding box center [293, 71] width 127 height 94
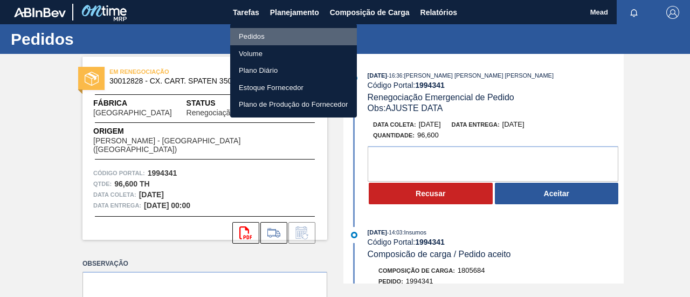
click at [253, 33] on li "Pedidos" at bounding box center [293, 36] width 127 height 17
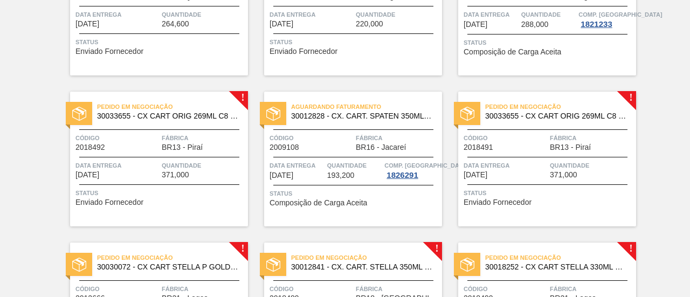
scroll to position [1833, 0]
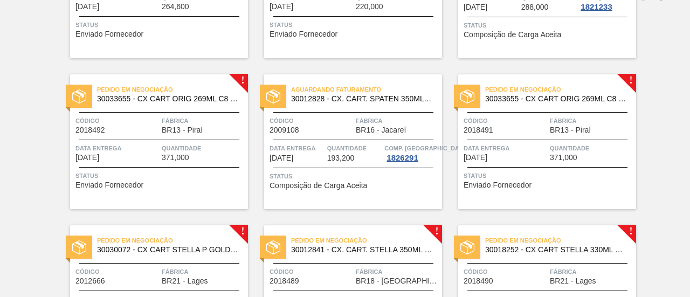
click at [143, 164] on div "Pedido em Negociação 30033655 - CX CART ORIG 269ML C8 429 WR 276G Código 201849…" at bounding box center [159, 141] width 178 height 135
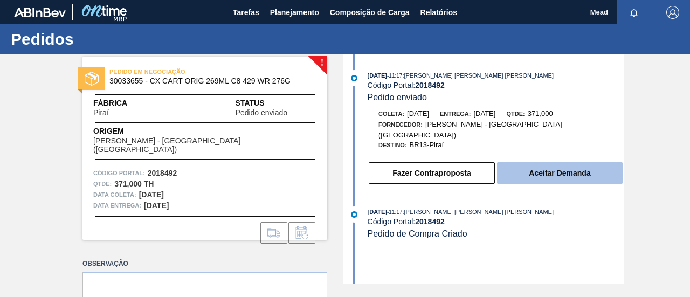
click at [531, 162] on button "Aceitar Demanda" at bounding box center [560, 173] width 126 height 22
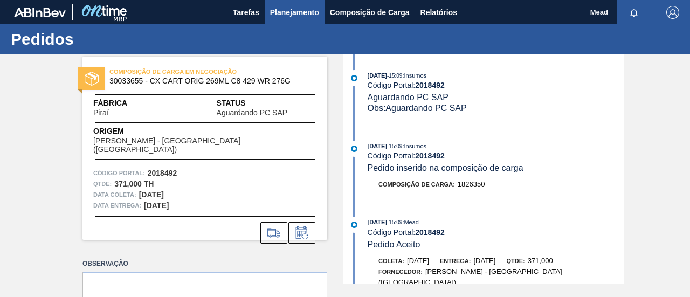
click at [282, 6] on span "Planejamento" at bounding box center [294, 12] width 49 height 13
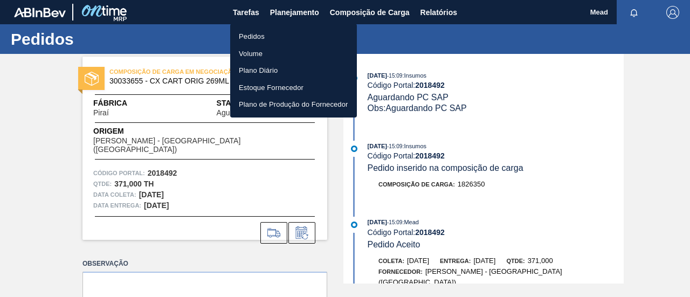
click at [257, 34] on li "Pedidos" at bounding box center [293, 36] width 127 height 17
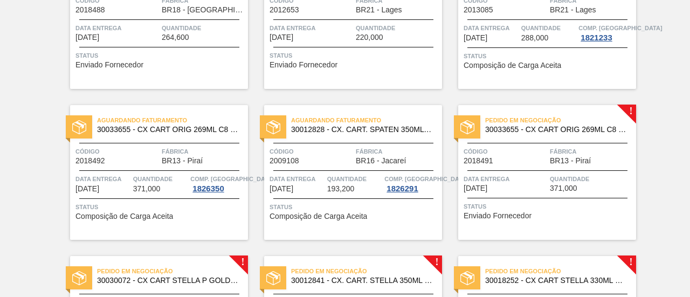
scroll to position [1779, 0]
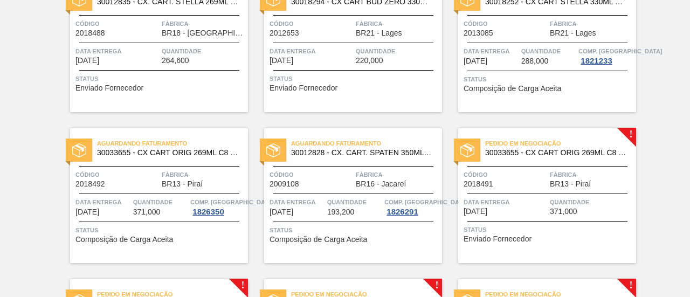
click at [198, 49] on span "Quantidade" at bounding box center [204, 51] width 84 height 11
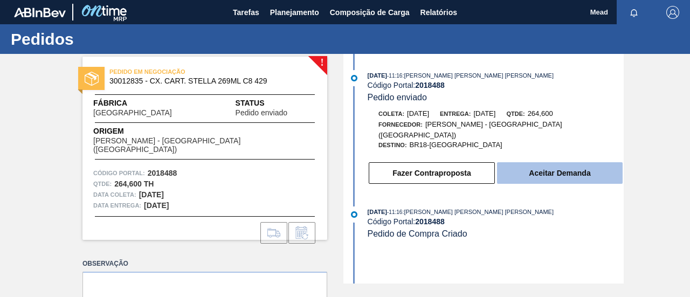
click at [523, 162] on button "Aceitar Demanda" at bounding box center [560, 173] width 126 height 22
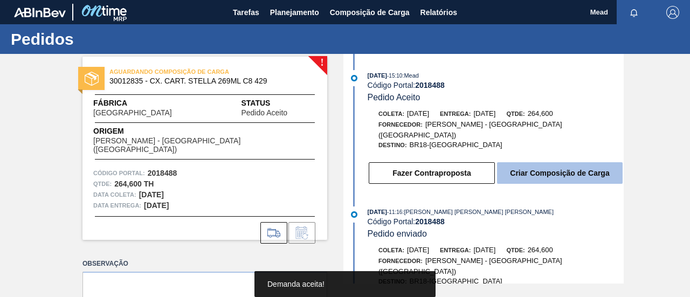
click at [533, 165] on button "Criar Composição de Carga" at bounding box center [560, 173] width 126 height 22
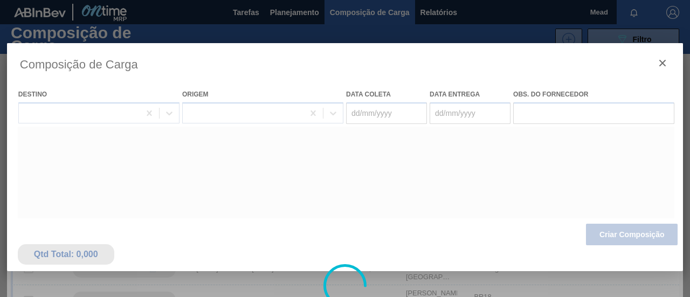
type coleta "[DATE]"
type entrega "[DATE]"
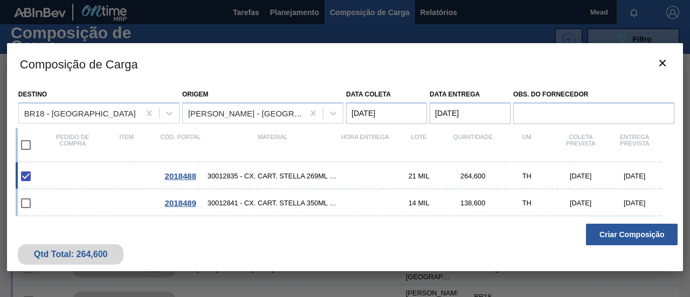
click at [292, 12] on div at bounding box center [345, 148] width 690 height 297
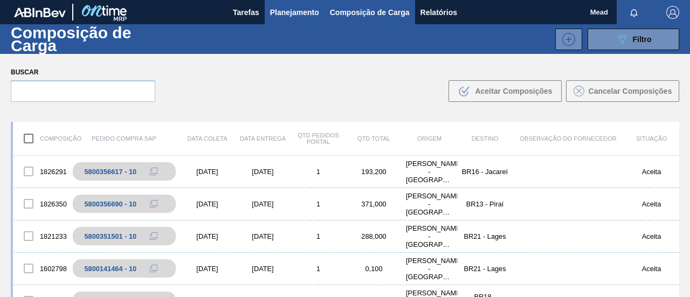
click at [284, 18] on span "Planejamento" at bounding box center [294, 12] width 49 height 13
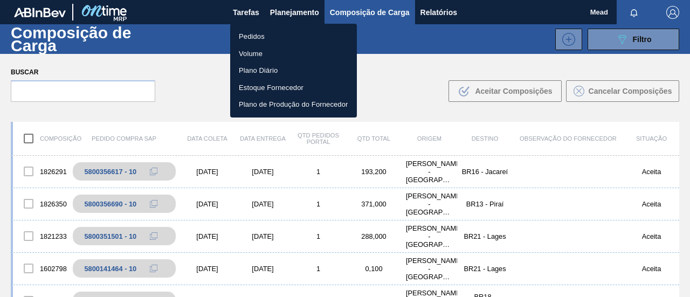
click at [258, 33] on li "Pedidos" at bounding box center [293, 36] width 127 height 17
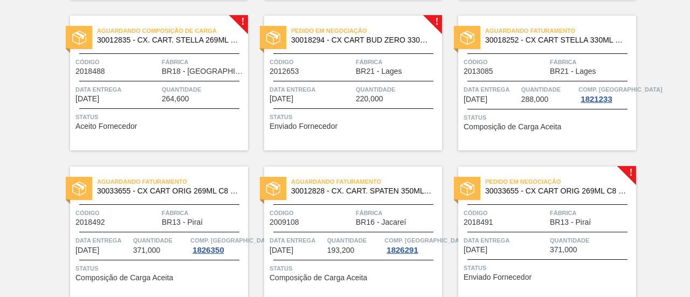
scroll to position [1725, 0]
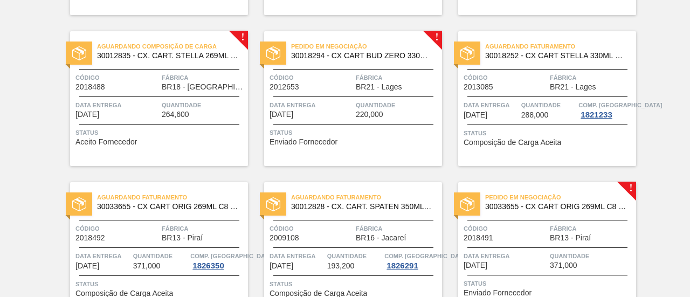
click at [183, 85] on span "BR18 - [GEOGRAPHIC_DATA]" at bounding box center [204, 87] width 84 height 8
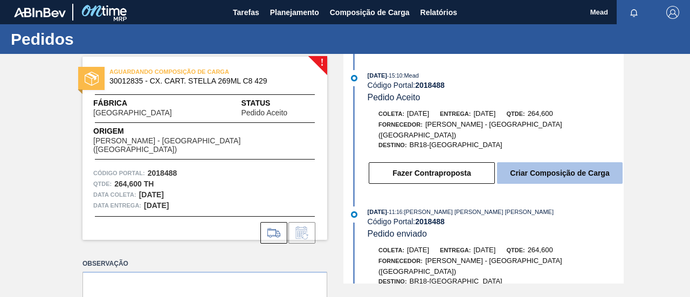
click at [534, 165] on button "Criar Composição de Carga" at bounding box center [560, 173] width 126 height 22
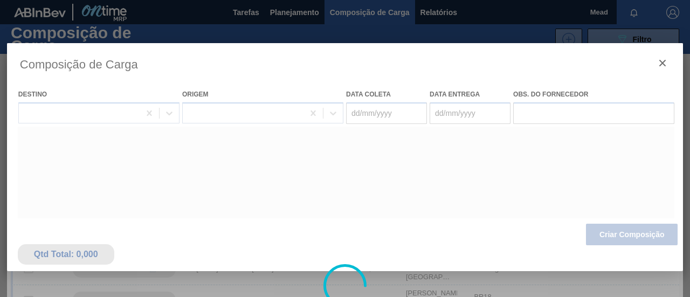
type coleta "[DATE]"
type entrega "[DATE]"
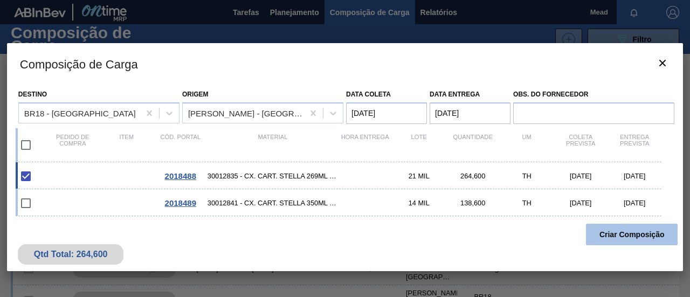
click at [625, 239] on button "Criar Composição" at bounding box center [632, 235] width 92 height 22
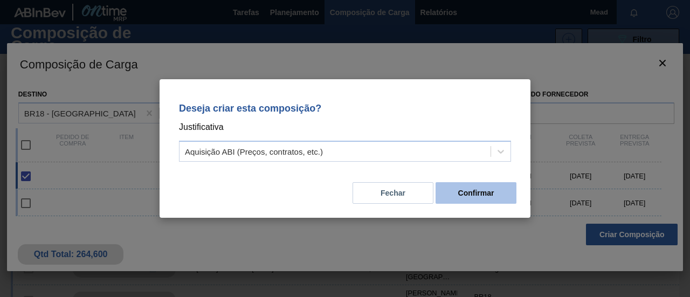
click at [480, 200] on button "Confirmar" at bounding box center [475, 193] width 81 height 22
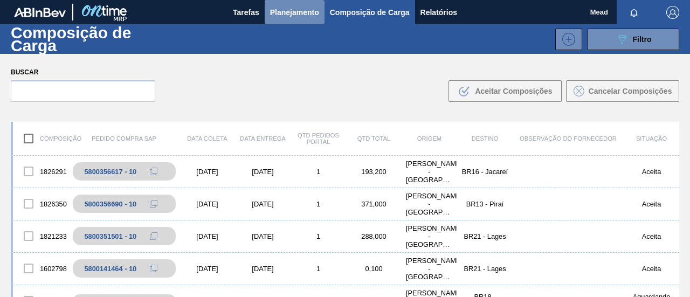
click at [304, 11] on span "Planejamento" at bounding box center [294, 12] width 49 height 13
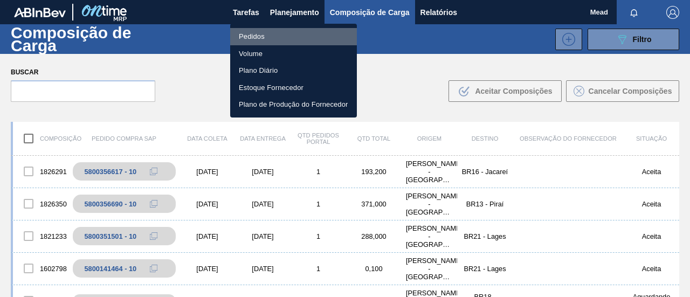
click at [248, 36] on li "Pedidos" at bounding box center [293, 36] width 127 height 17
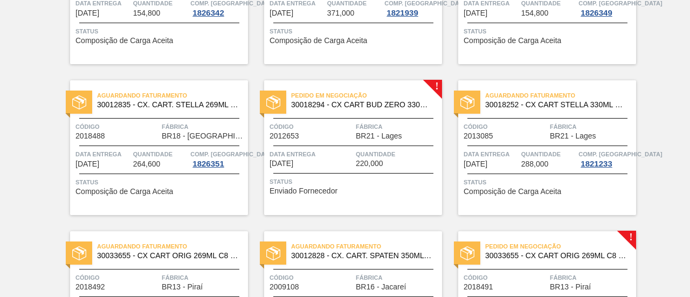
scroll to position [1725, 0]
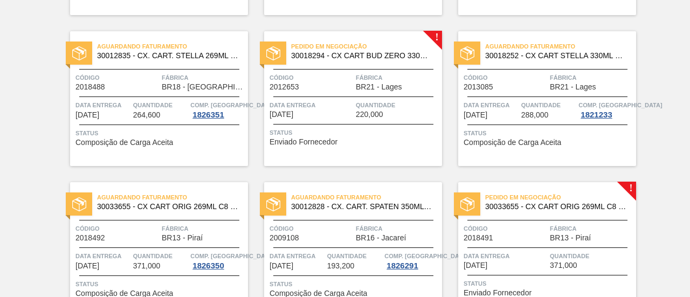
click at [381, 95] on div "Pedido em Negociação 30018294 - CX CART BUD ZERO 330ML C6 429 298G Código 20126…" at bounding box center [353, 98] width 178 height 135
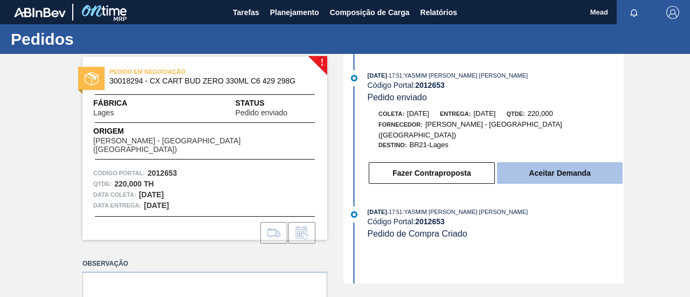
click at [540, 164] on button "Aceitar Demanda" at bounding box center [560, 173] width 126 height 22
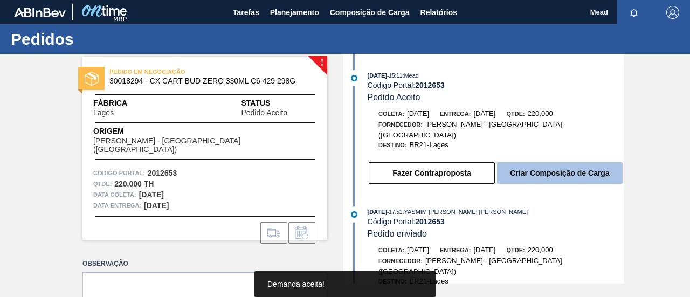
click at [542, 164] on button "Criar Composição de Carga" at bounding box center [560, 173] width 126 height 22
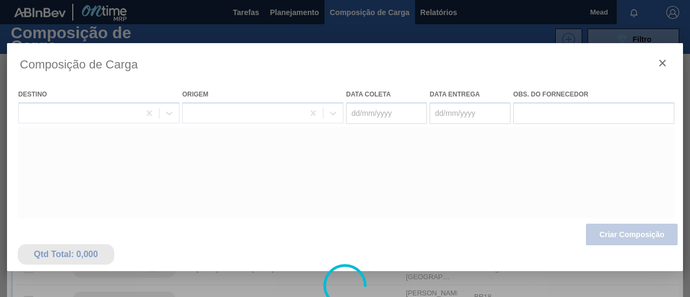
type coleta "[DATE]"
type entrega "[DATE]"
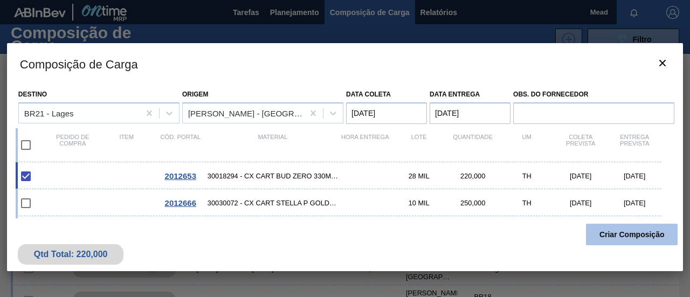
click at [622, 236] on button "Criar Composição" at bounding box center [632, 235] width 92 height 22
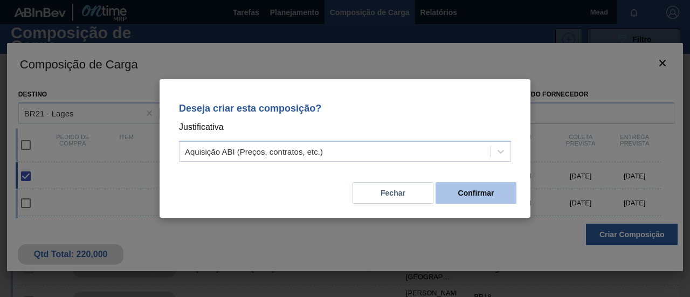
click at [478, 193] on button "Confirmar" at bounding box center [475, 193] width 81 height 22
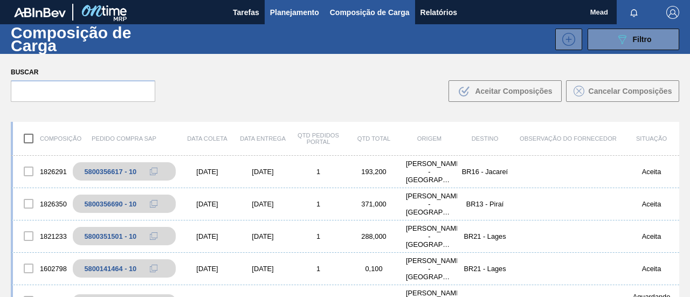
click at [293, 16] on span "Planejamento" at bounding box center [294, 12] width 49 height 13
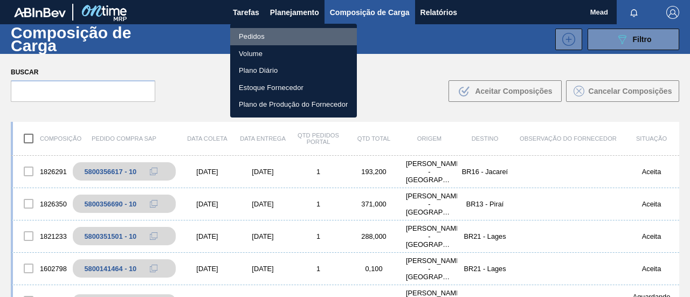
click at [251, 35] on li "Pedidos" at bounding box center [293, 36] width 127 height 17
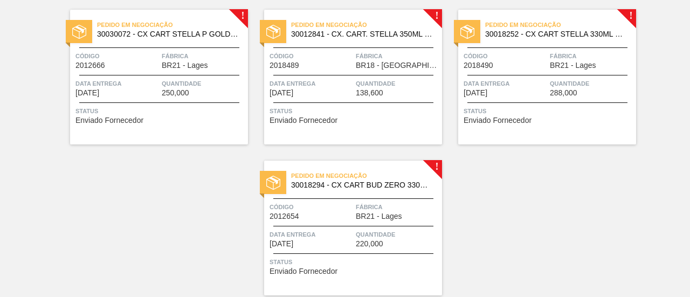
scroll to position [1994, 0]
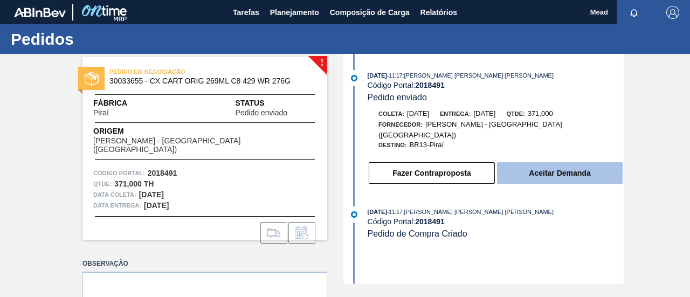
click at [550, 165] on button "Aceitar Demanda" at bounding box center [560, 173] width 126 height 22
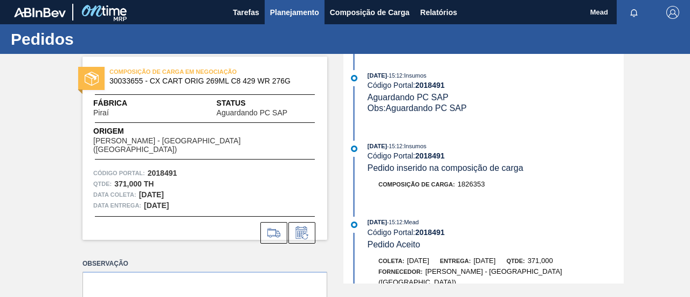
click at [282, 11] on span "Planejamento" at bounding box center [294, 12] width 49 height 13
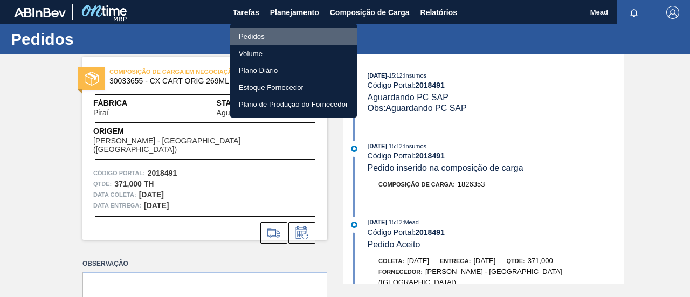
click at [251, 36] on li "Pedidos" at bounding box center [293, 36] width 127 height 17
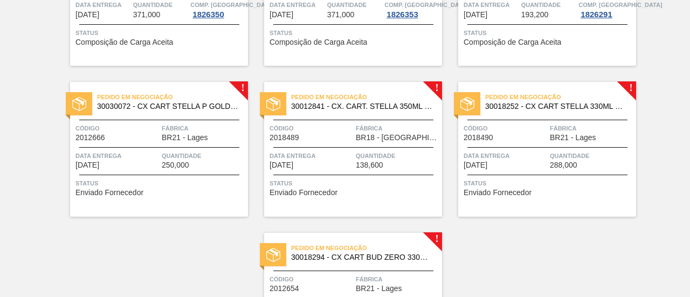
scroll to position [1978, 0]
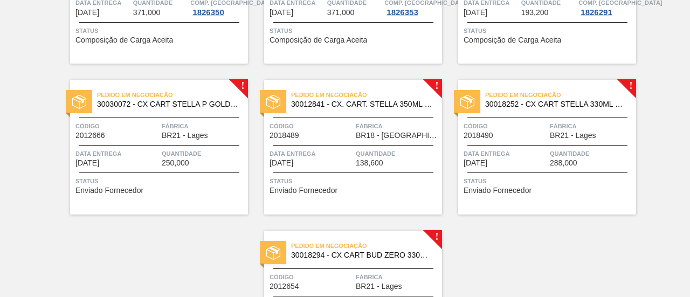
click at [186, 162] on span "250,000" at bounding box center [175, 163] width 27 height 8
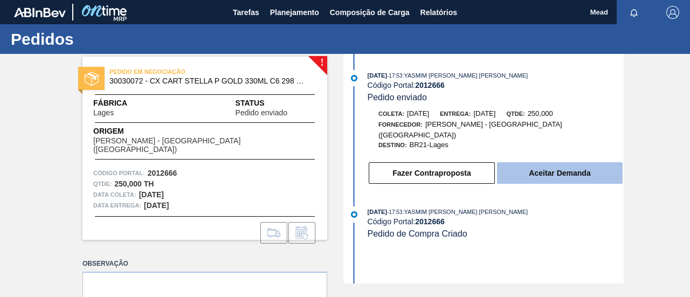
click at [541, 163] on button "Aceitar Demanda" at bounding box center [560, 173] width 126 height 22
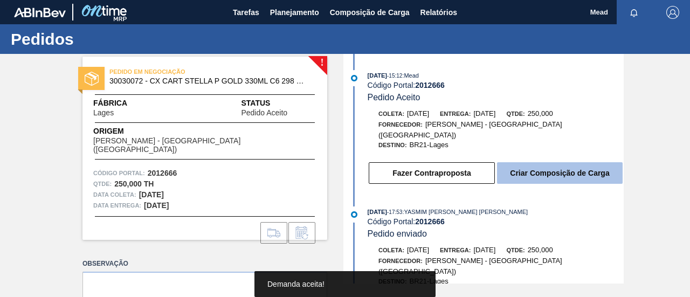
click at [528, 163] on button "Criar Composição de Carga" at bounding box center [560, 173] width 126 height 22
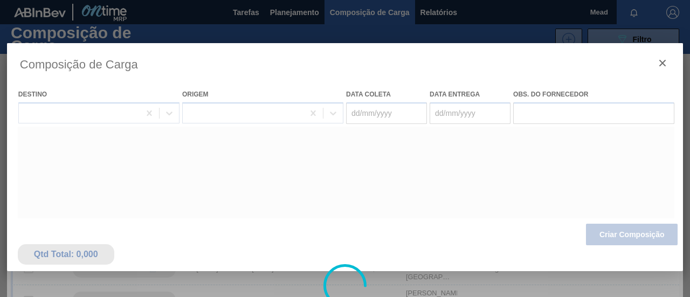
type coleta "[DATE]"
type entrega "[DATE]"
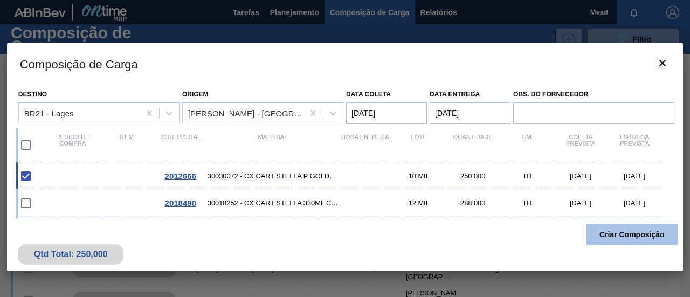
click at [624, 234] on button "Criar Composição" at bounding box center [632, 235] width 92 height 22
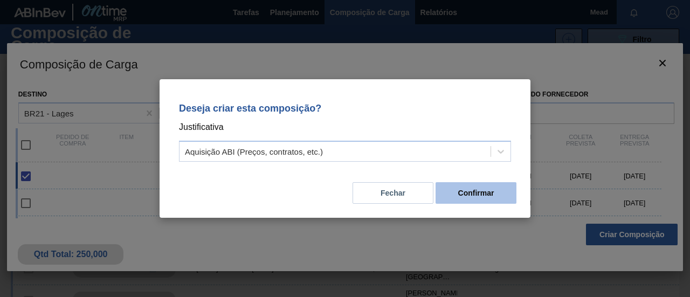
click at [475, 196] on button "Confirmar" at bounding box center [475, 193] width 81 height 22
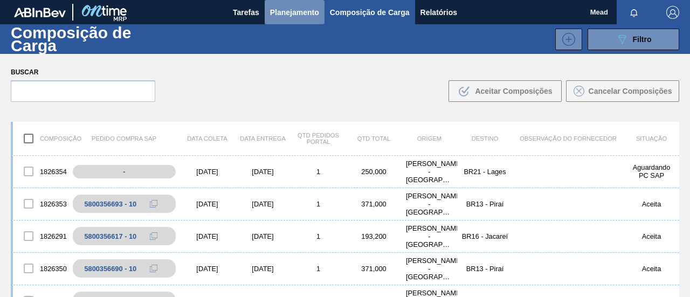
click at [277, 8] on span "Planejamento" at bounding box center [294, 12] width 49 height 13
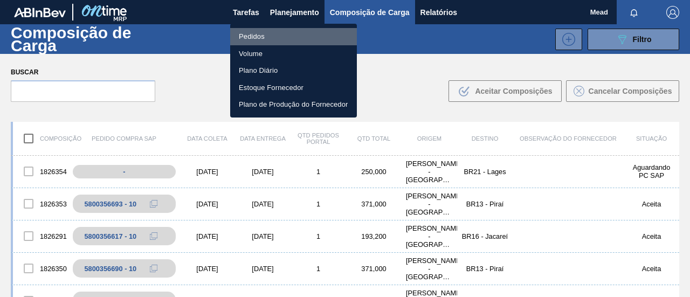
click at [263, 34] on li "Pedidos" at bounding box center [293, 36] width 127 height 17
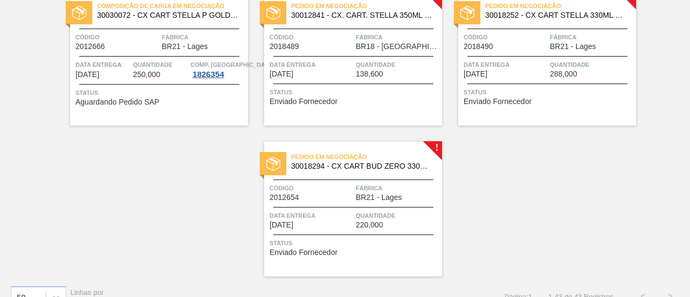
scroll to position [2086, 0]
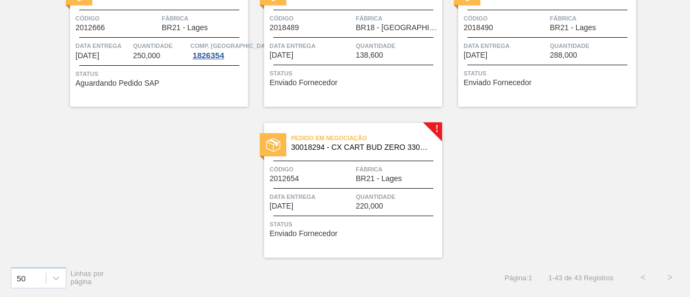
click at [362, 71] on span "Status" at bounding box center [354, 73] width 170 height 11
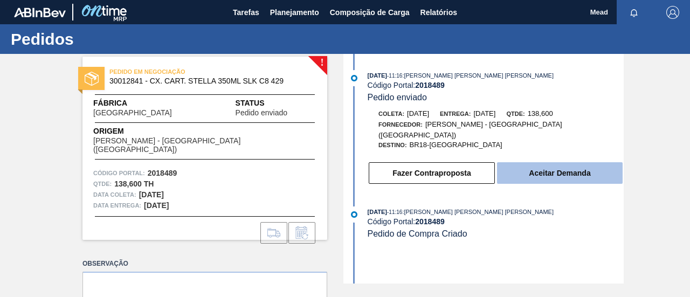
click at [528, 162] on button "Aceitar Demanda" at bounding box center [560, 173] width 126 height 22
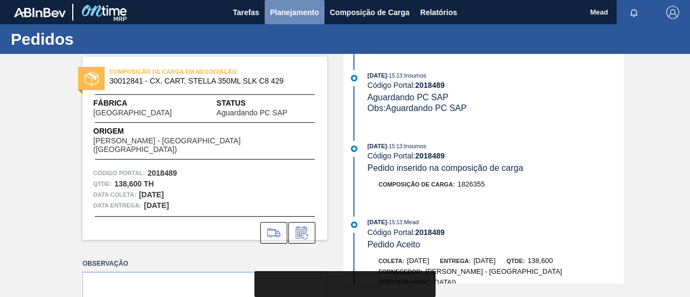
click at [289, 12] on span "Planejamento" at bounding box center [294, 12] width 49 height 13
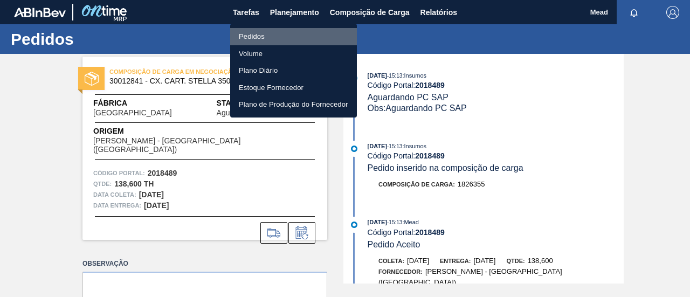
click at [250, 40] on li "Pedidos" at bounding box center [293, 36] width 127 height 17
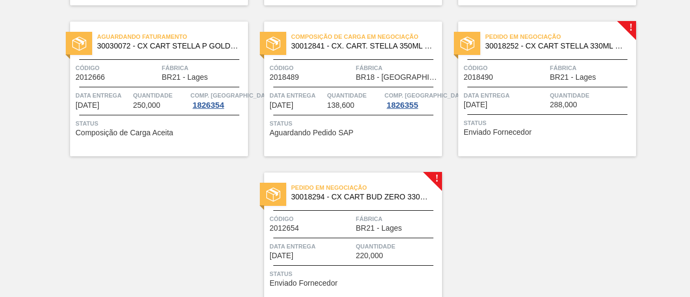
scroll to position [1978, 0]
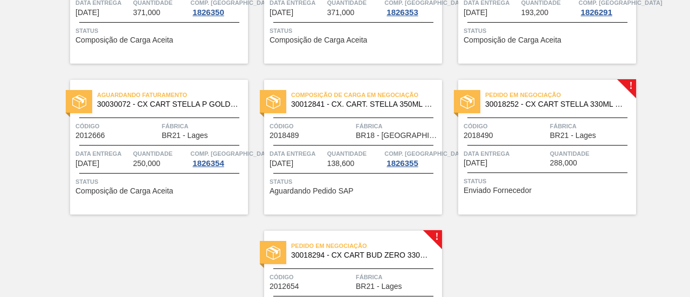
click at [544, 149] on span "Data entrega" at bounding box center [506, 153] width 84 height 11
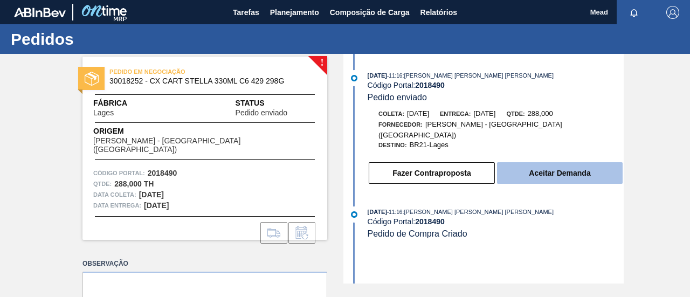
click at [516, 162] on button "Aceitar Demanda" at bounding box center [560, 173] width 126 height 22
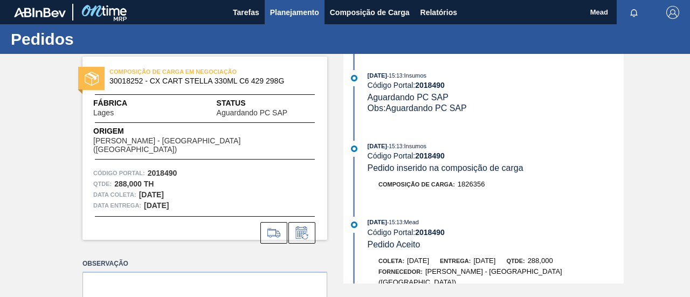
click at [285, 8] on span "Planejamento" at bounding box center [294, 12] width 49 height 13
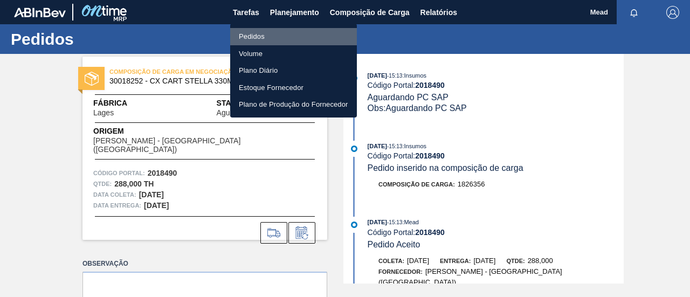
click at [261, 34] on li "Pedidos" at bounding box center [293, 36] width 127 height 17
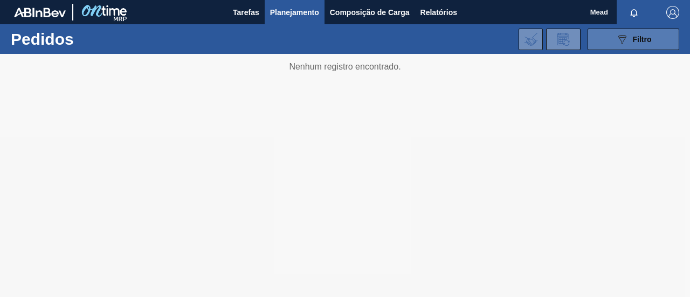
drag, startPoint x: 629, startPoint y: 40, endPoint x: 619, endPoint y: 43, distance: 10.1
click at [628, 41] on div "089F7B8B-B2A5-4AFE-B5C0-19BA573D28AC Filtro" at bounding box center [634, 39] width 36 height 13
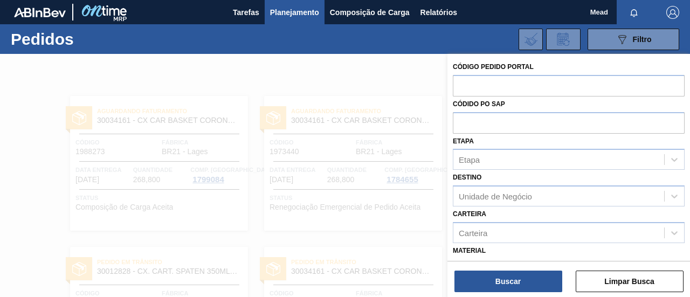
click at [374, 89] on div at bounding box center [345, 202] width 690 height 297
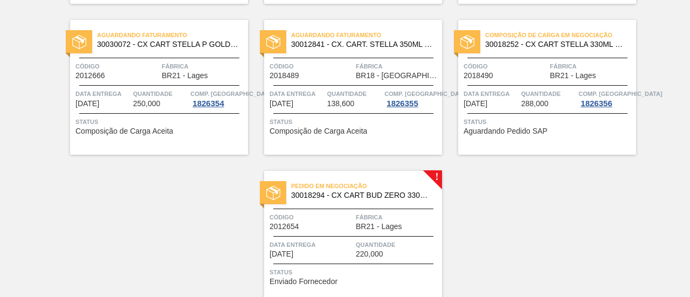
scroll to position [2086, 0]
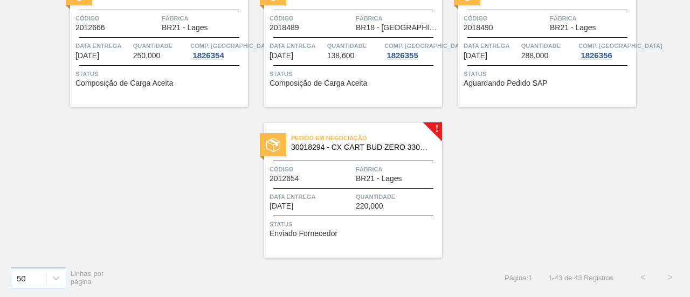
click at [386, 165] on span "Fábrica" at bounding box center [398, 169] width 84 height 11
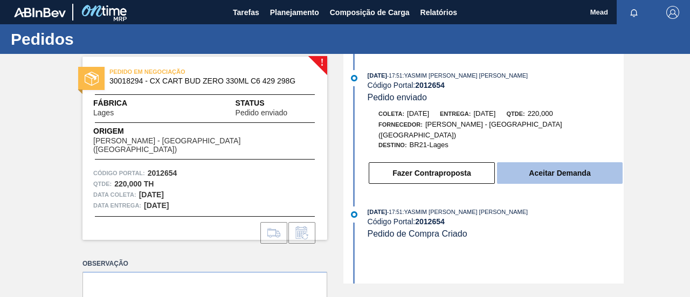
click at [526, 169] on button "Aceitar Demanda" at bounding box center [560, 173] width 126 height 22
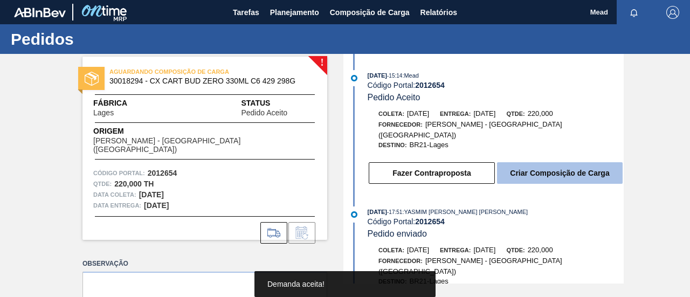
click at [521, 162] on button "Criar Composição de Carga" at bounding box center [560, 173] width 126 height 22
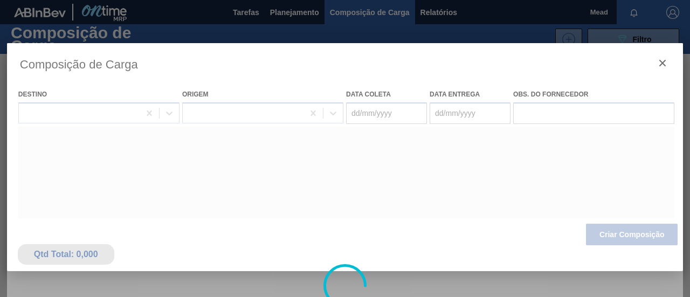
type coleta "[DATE]"
type entrega "[DATE]"
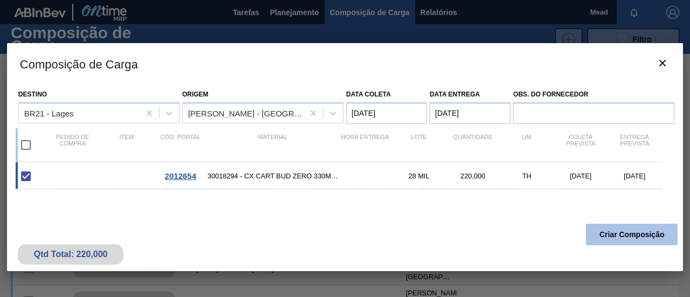
click at [618, 237] on button "Criar Composição" at bounding box center [632, 235] width 92 height 22
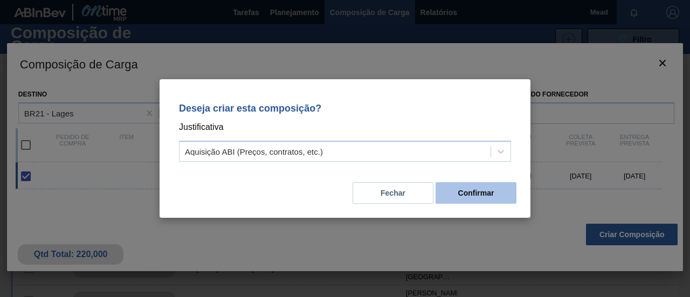
click at [478, 196] on button "Confirmar" at bounding box center [475, 193] width 81 height 22
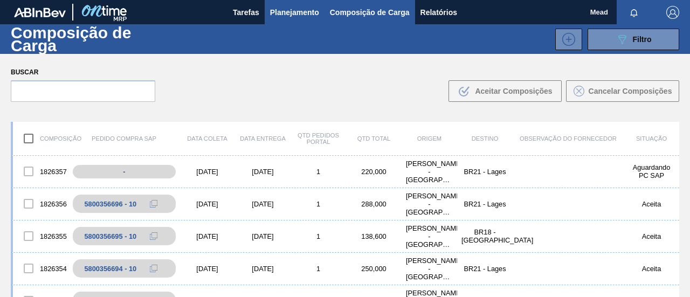
click at [289, 11] on span "Planejamento" at bounding box center [294, 12] width 49 height 13
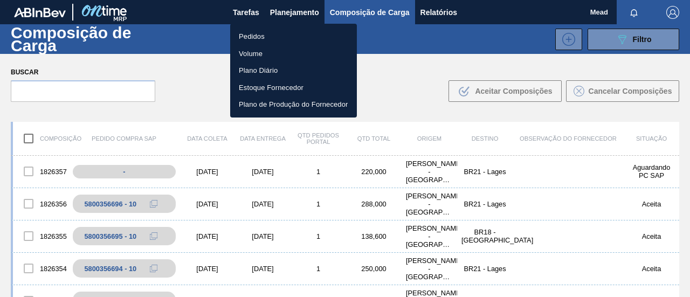
click at [259, 36] on li "Pedidos" at bounding box center [293, 36] width 127 height 17
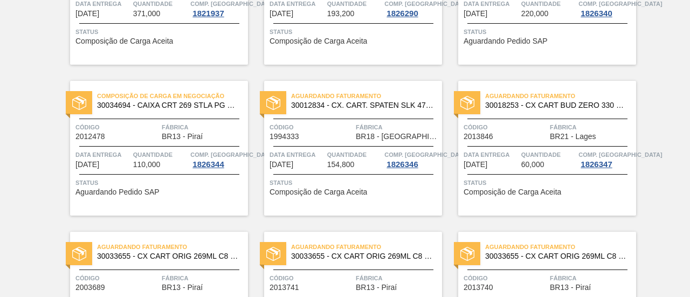
scroll to position [1170, 0]
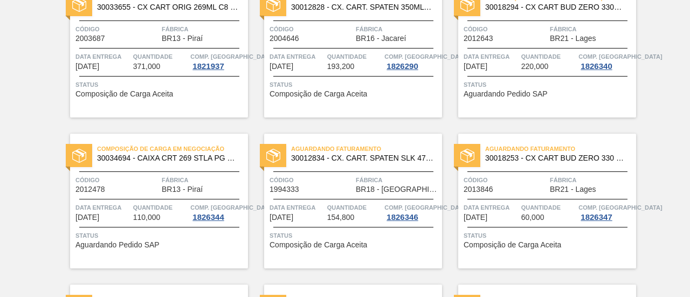
click at [515, 76] on div "Composição de Carga em Negociação 30018294 - CX CART BUD ZERO 330ML C6 429 298G…" at bounding box center [547, 50] width 178 height 135
